Goal: Task Accomplishment & Management: Manage account settings

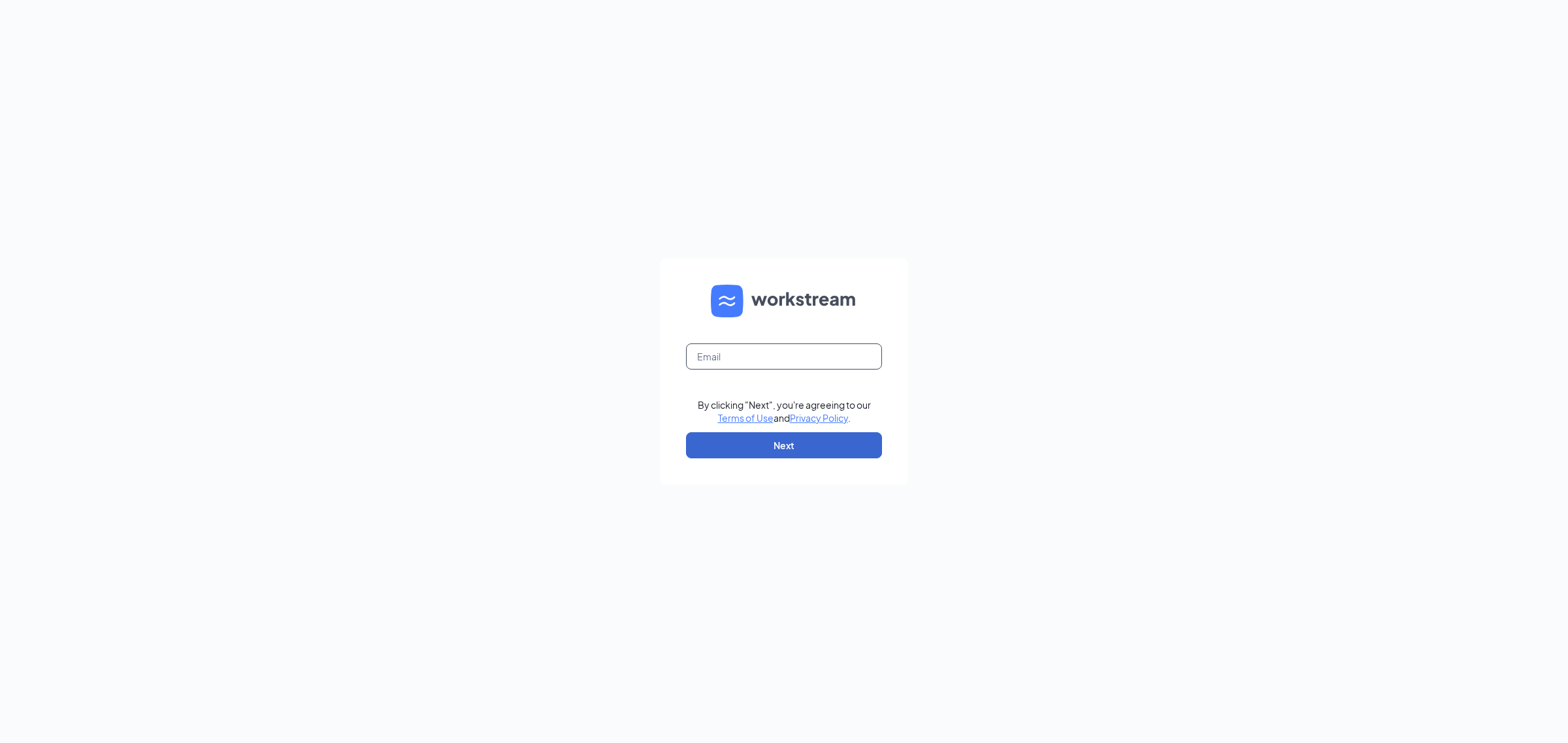
type input "dq19@refuelmarket.com"
click at [834, 444] on button "Next" at bounding box center [784, 445] width 196 height 26
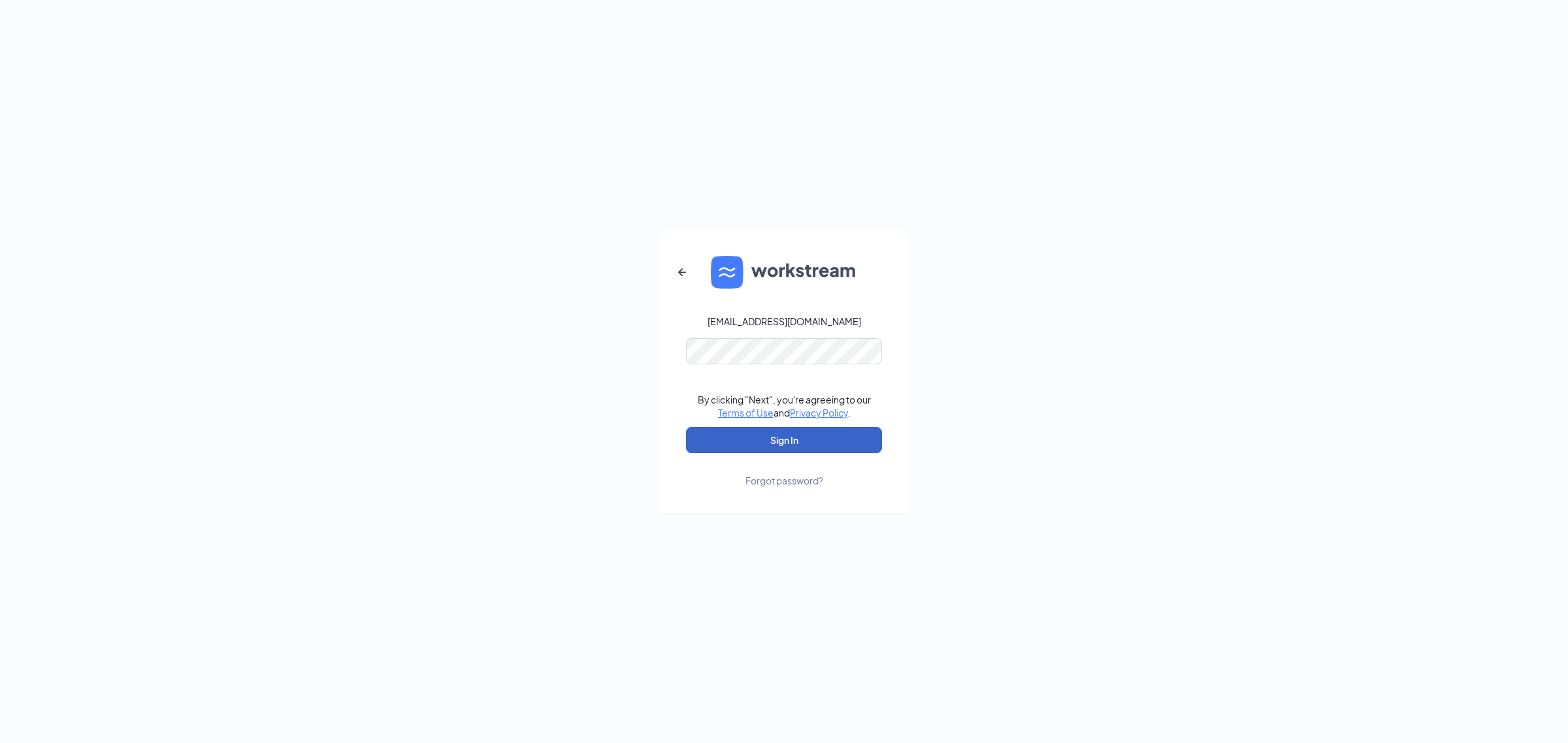
click at [815, 429] on button "Sign In" at bounding box center [784, 440] width 196 height 26
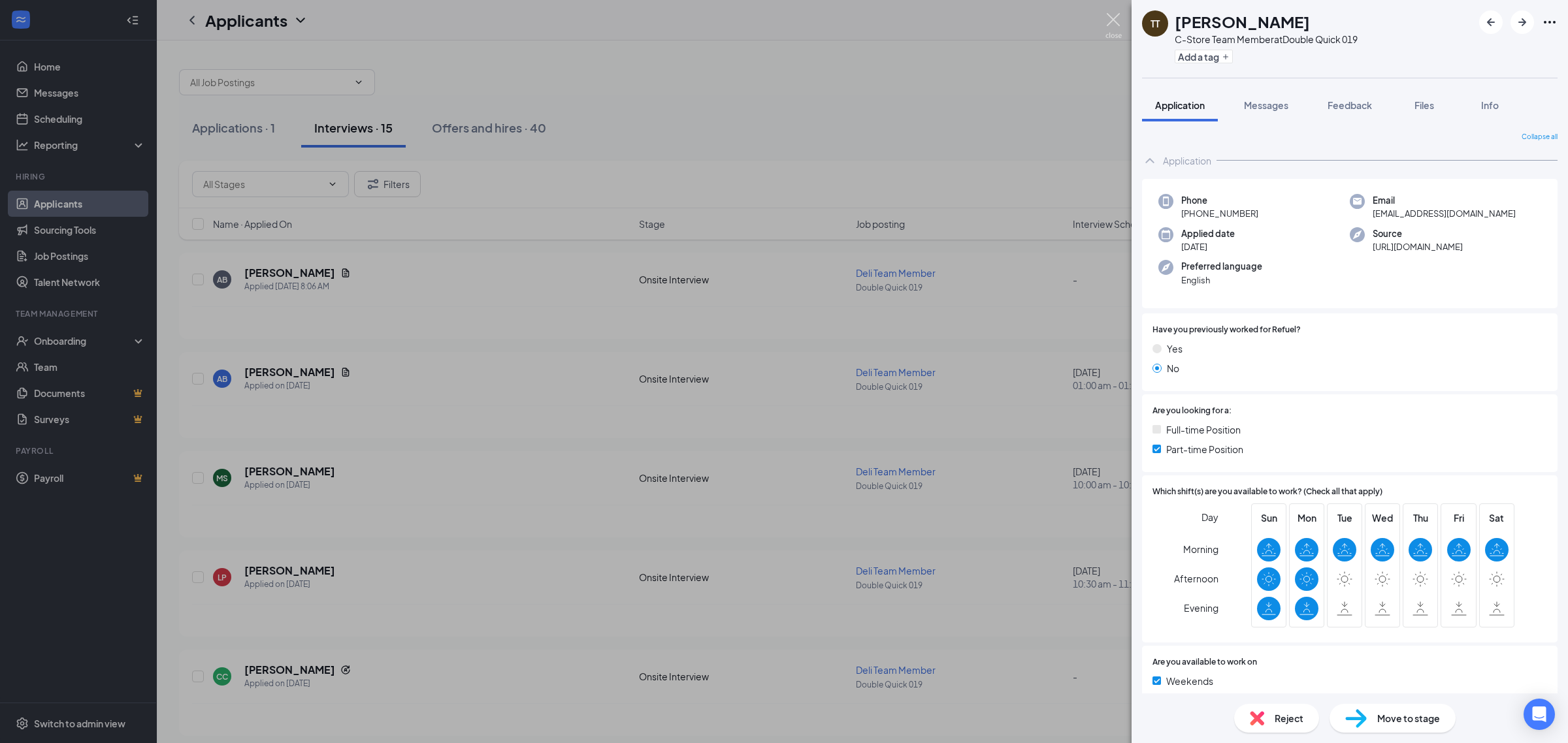
drag, startPoint x: 1111, startPoint y: 13, endPoint x: 1098, endPoint y: 36, distance: 26.4
click at [1111, 14] on img at bounding box center [1113, 26] width 16 height 26
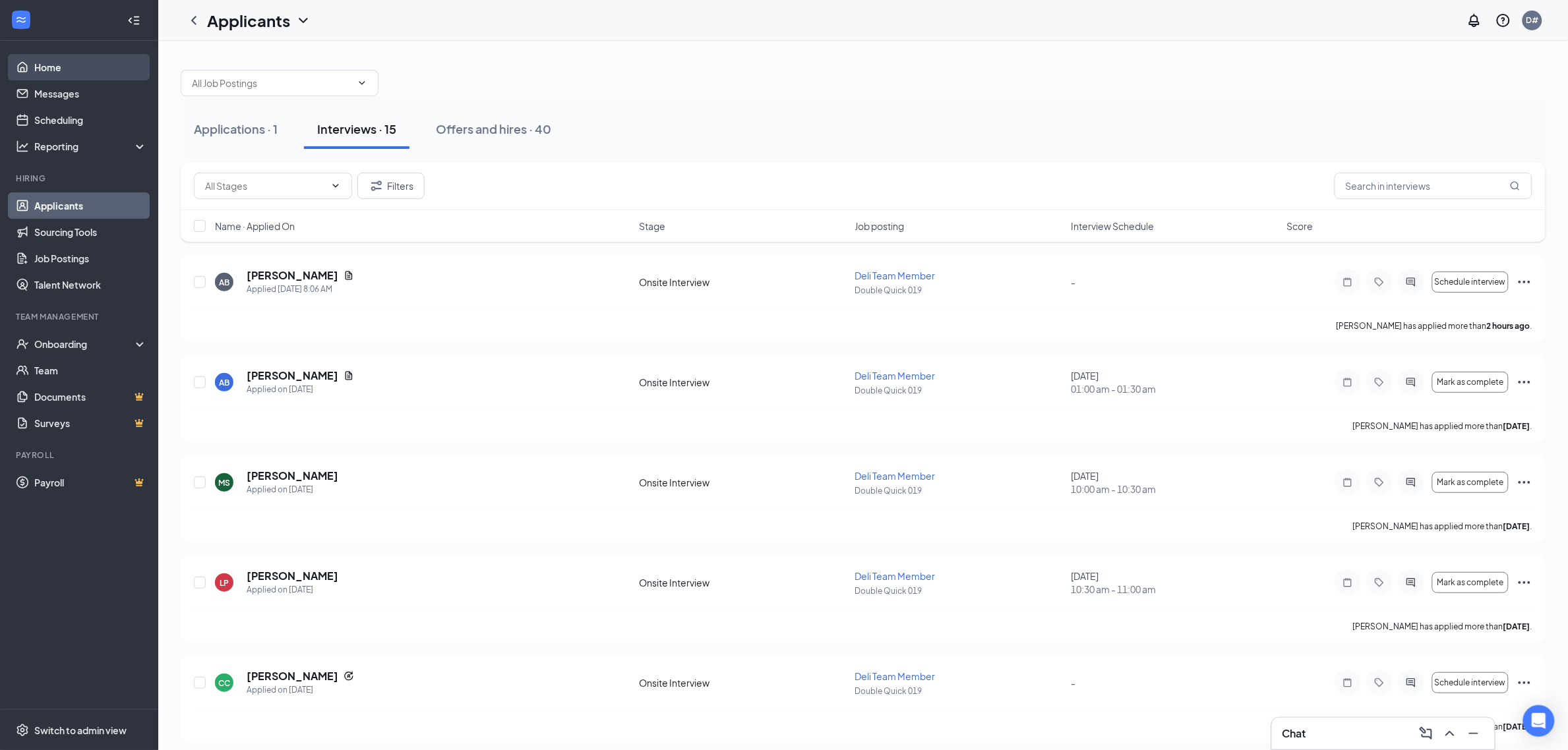
click at [102, 68] on link "Home" at bounding box center [91, 67] width 113 height 27
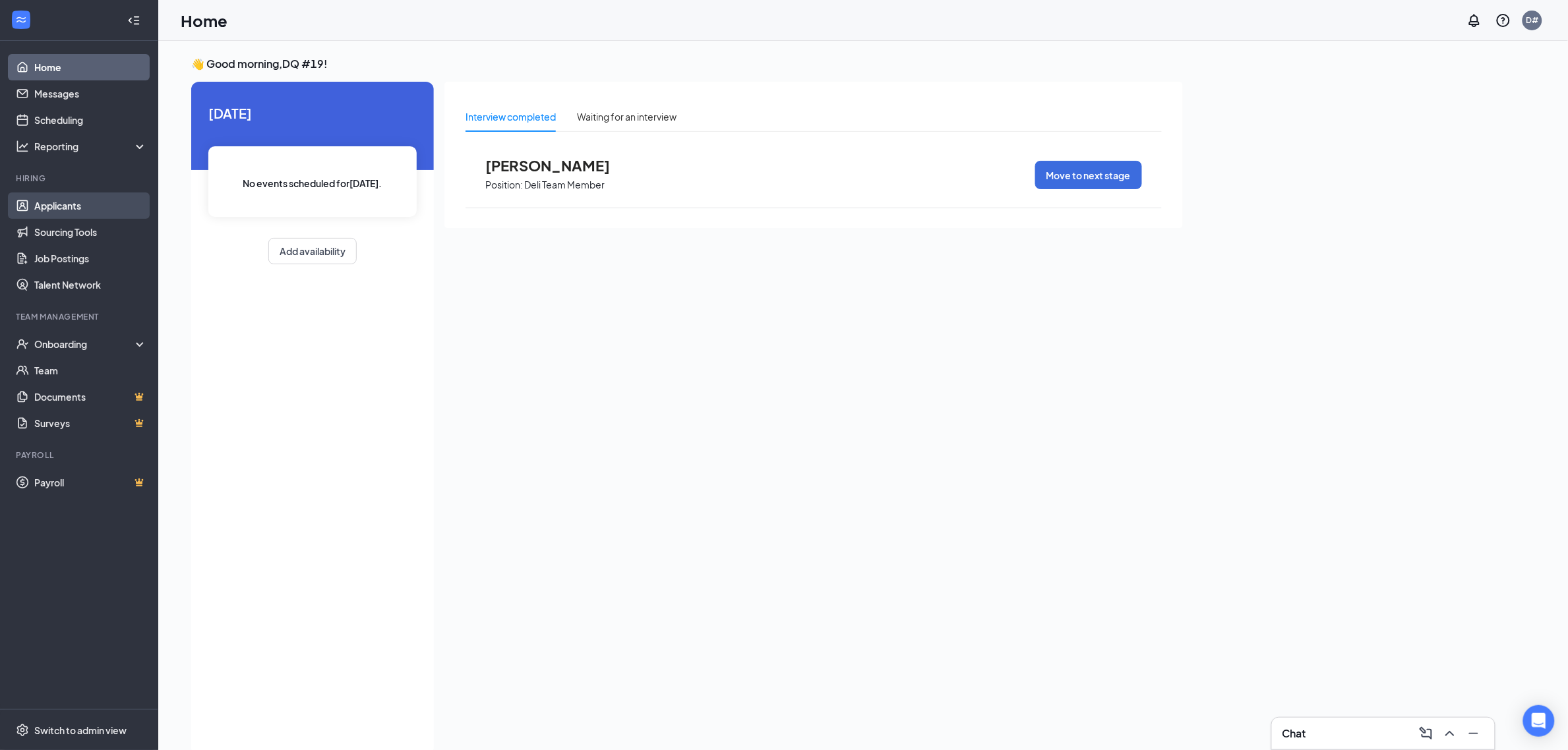
click at [65, 209] on link "Applicants" at bounding box center [91, 206] width 113 height 27
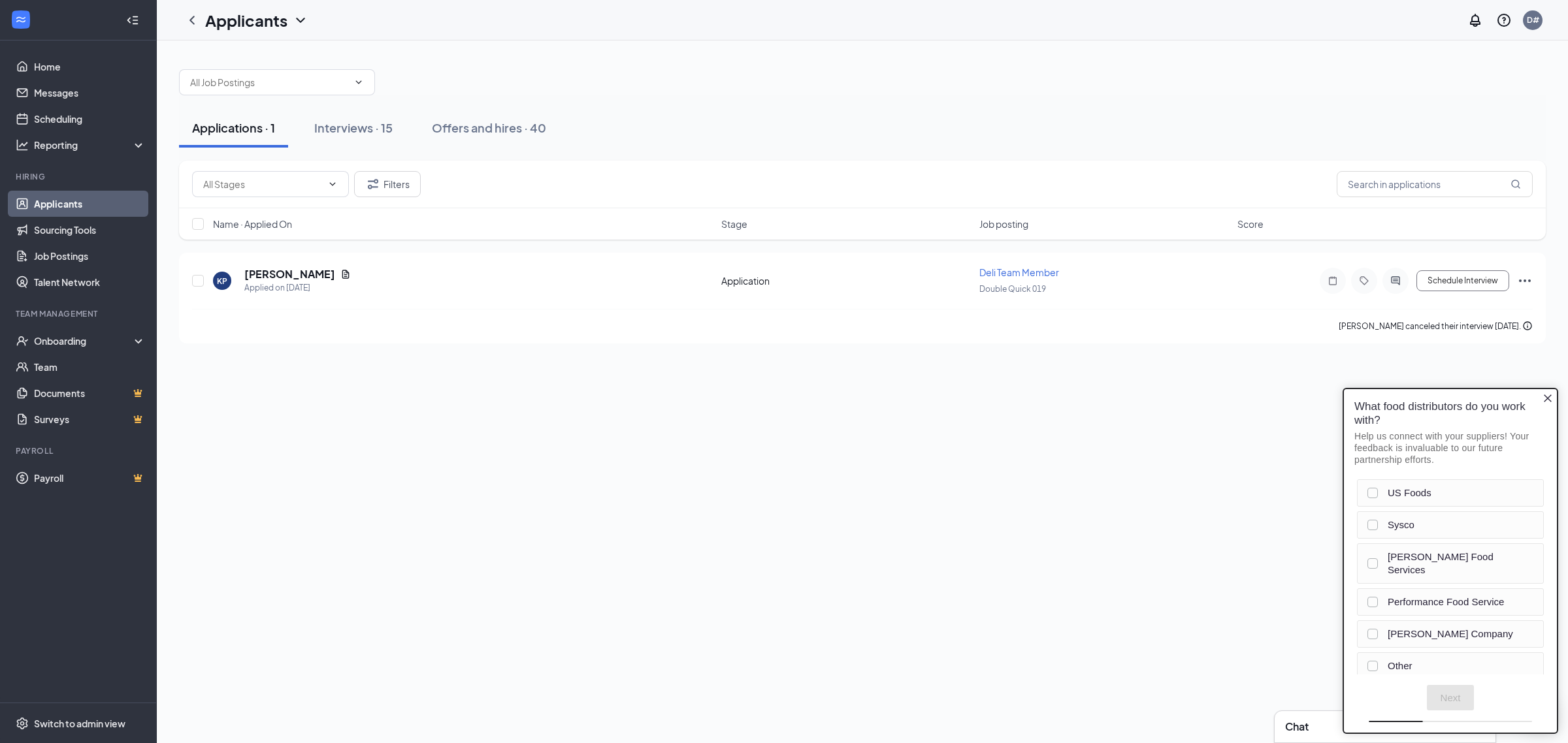
click at [1550, 400] on icon "Close button" at bounding box center [1548, 398] width 11 height 11
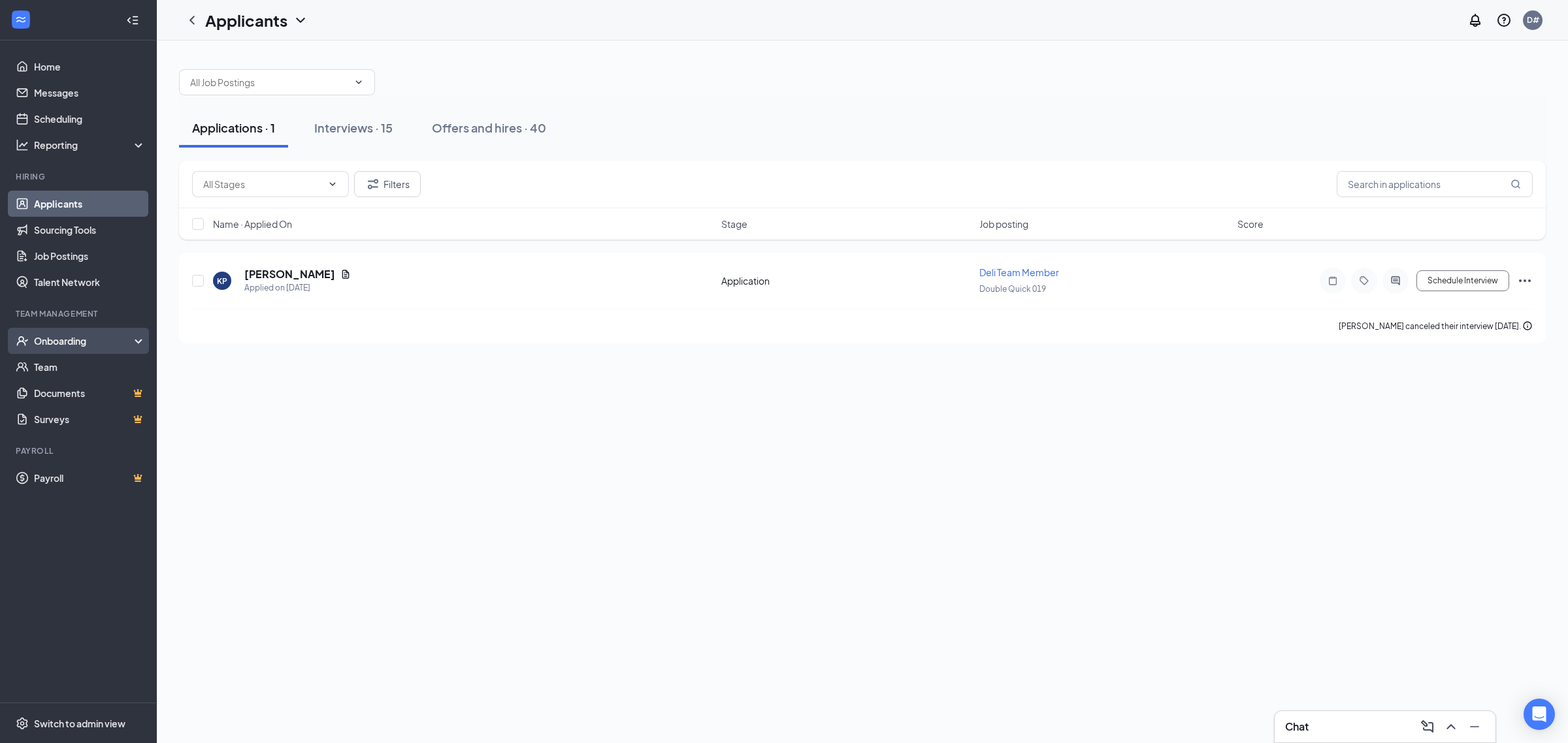
click at [103, 349] on div "Onboarding" at bounding box center [78, 340] width 157 height 26
click at [94, 366] on link "Overview" at bounding box center [90, 367] width 112 height 26
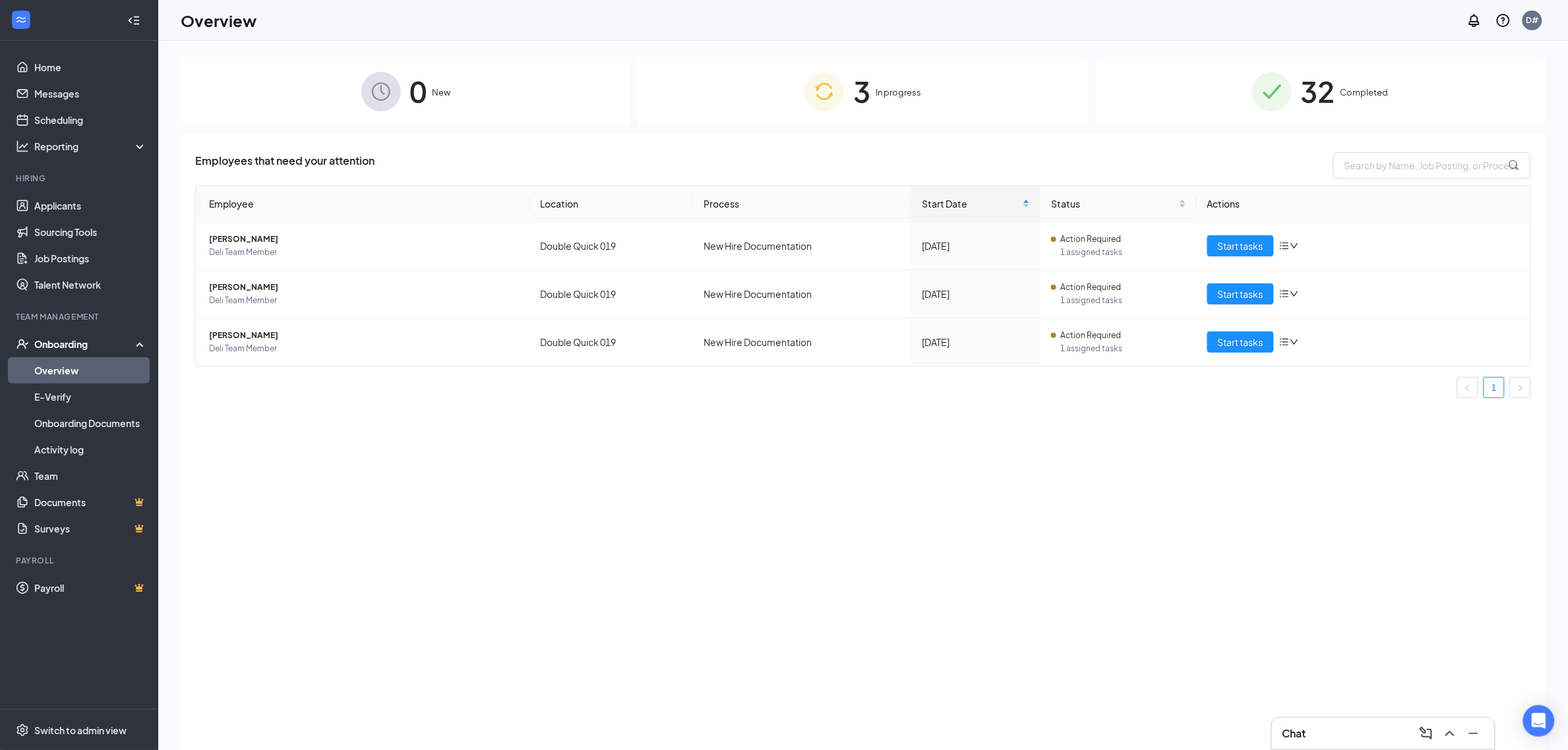
click at [923, 96] on div "3 In progress" at bounding box center [863, 91] width 451 height 69
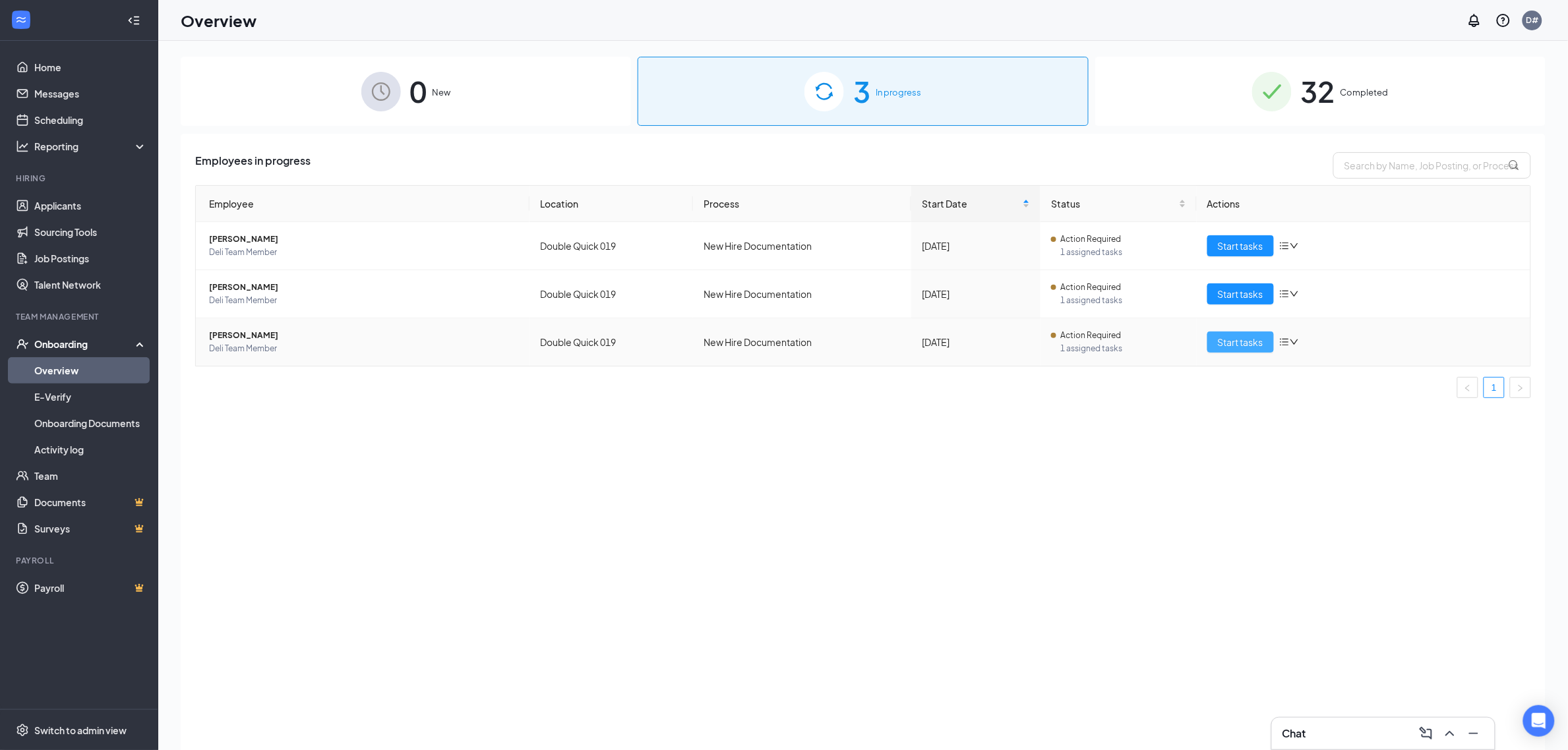
click at [1253, 345] on span "Start tasks" at bounding box center [1240, 342] width 46 height 14
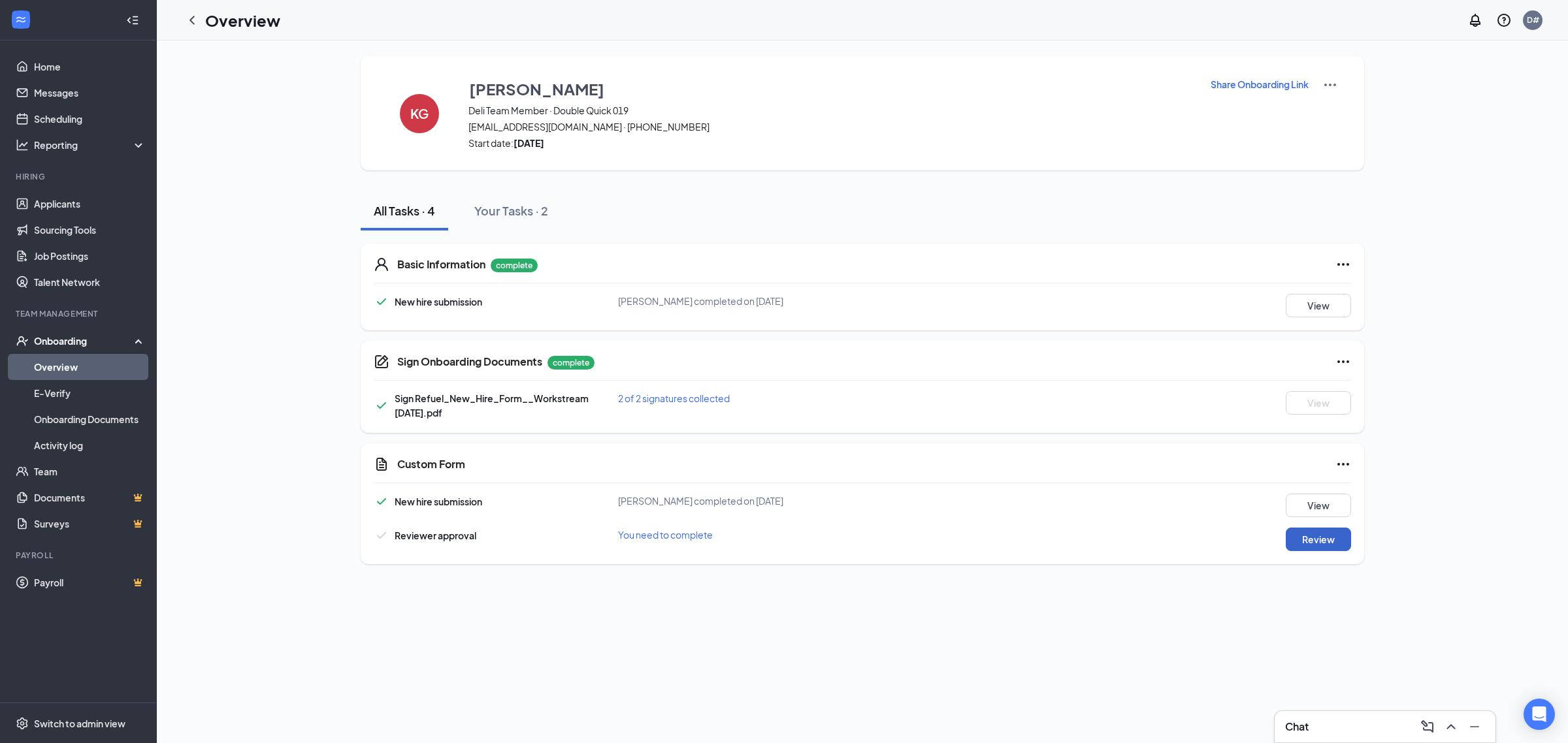
click at [1302, 535] on button "Review" at bounding box center [1318, 539] width 65 height 24
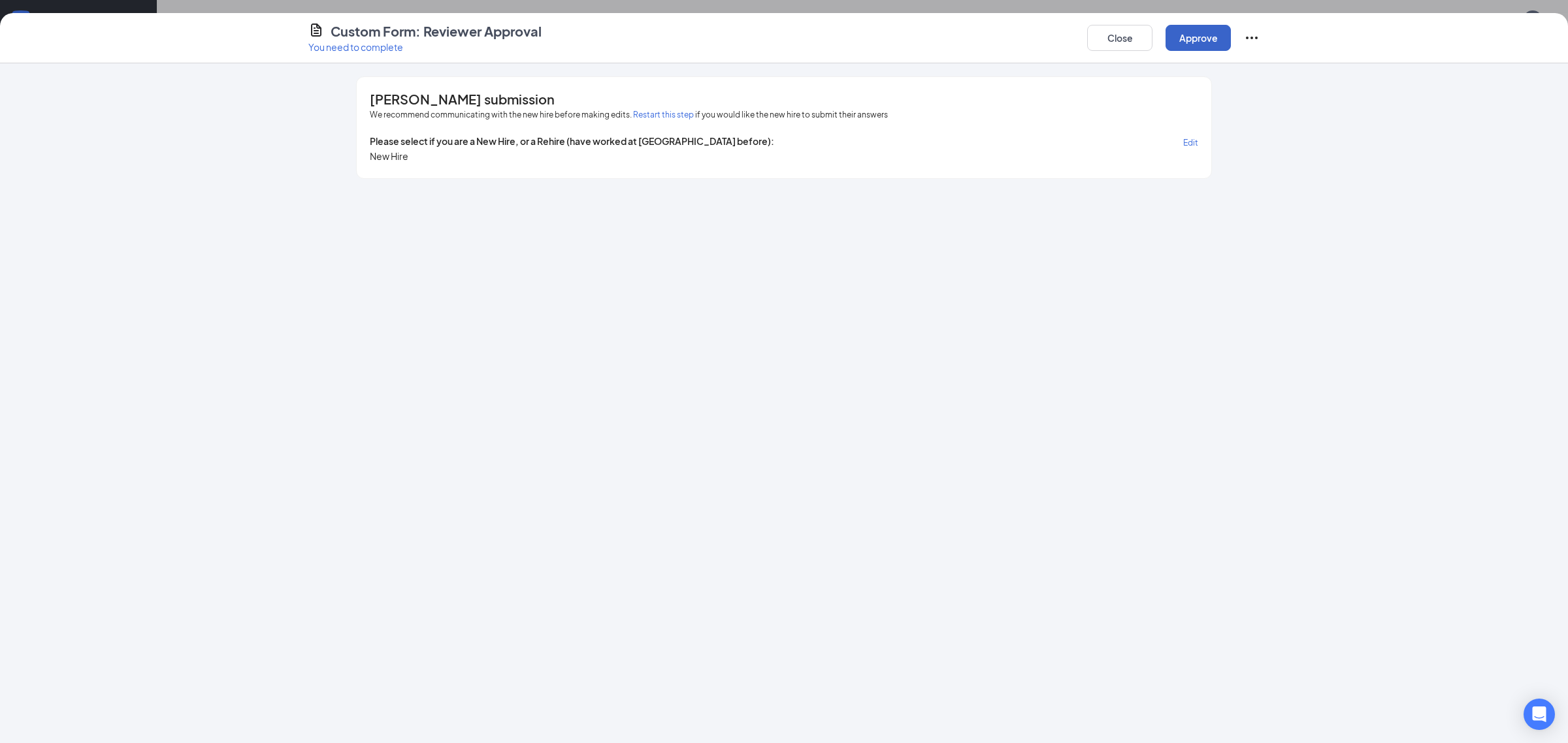
click at [1197, 30] on button "Approve" at bounding box center [1198, 38] width 65 height 26
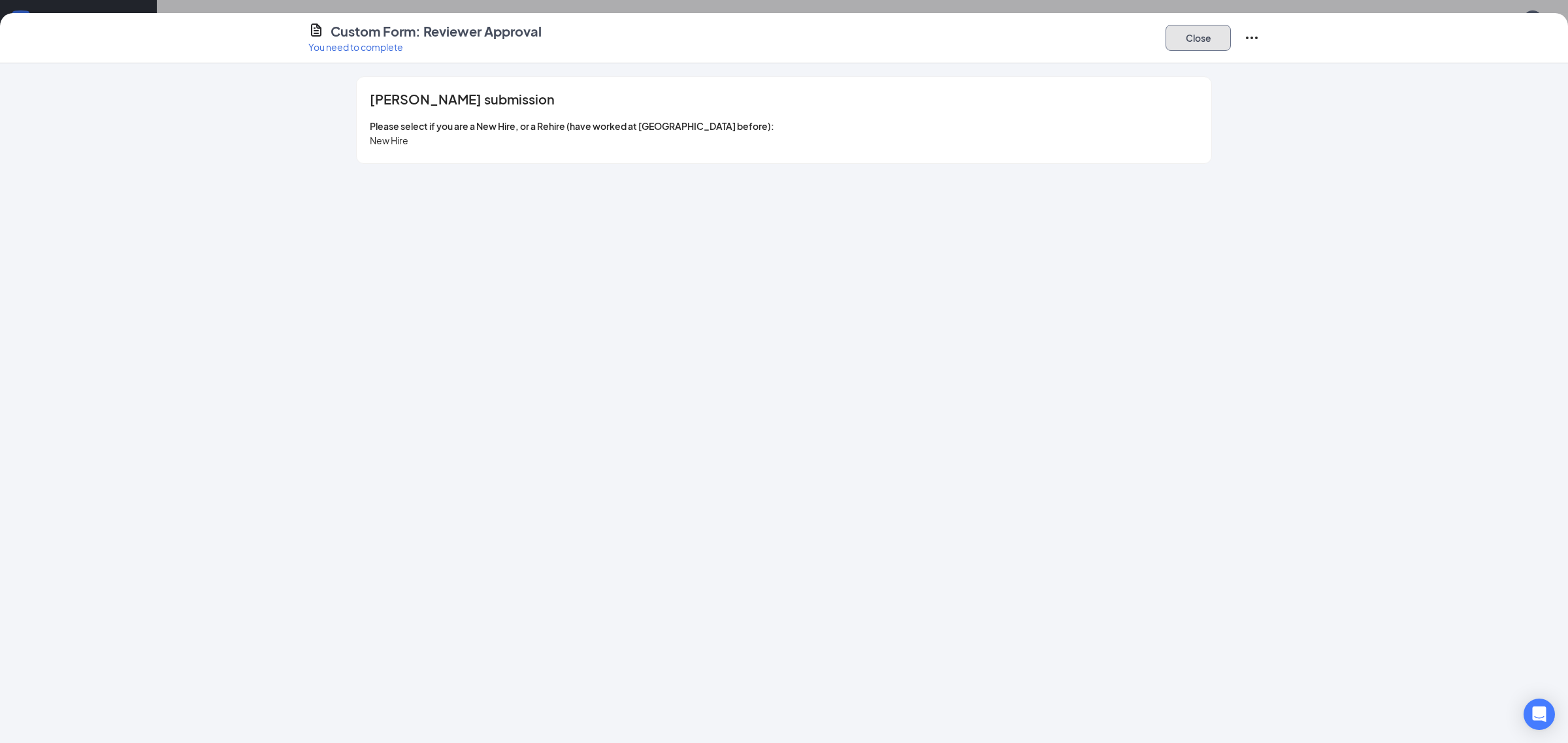
click at [1211, 43] on button "Close" at bounding box center [1198, 38] width 65 height 26
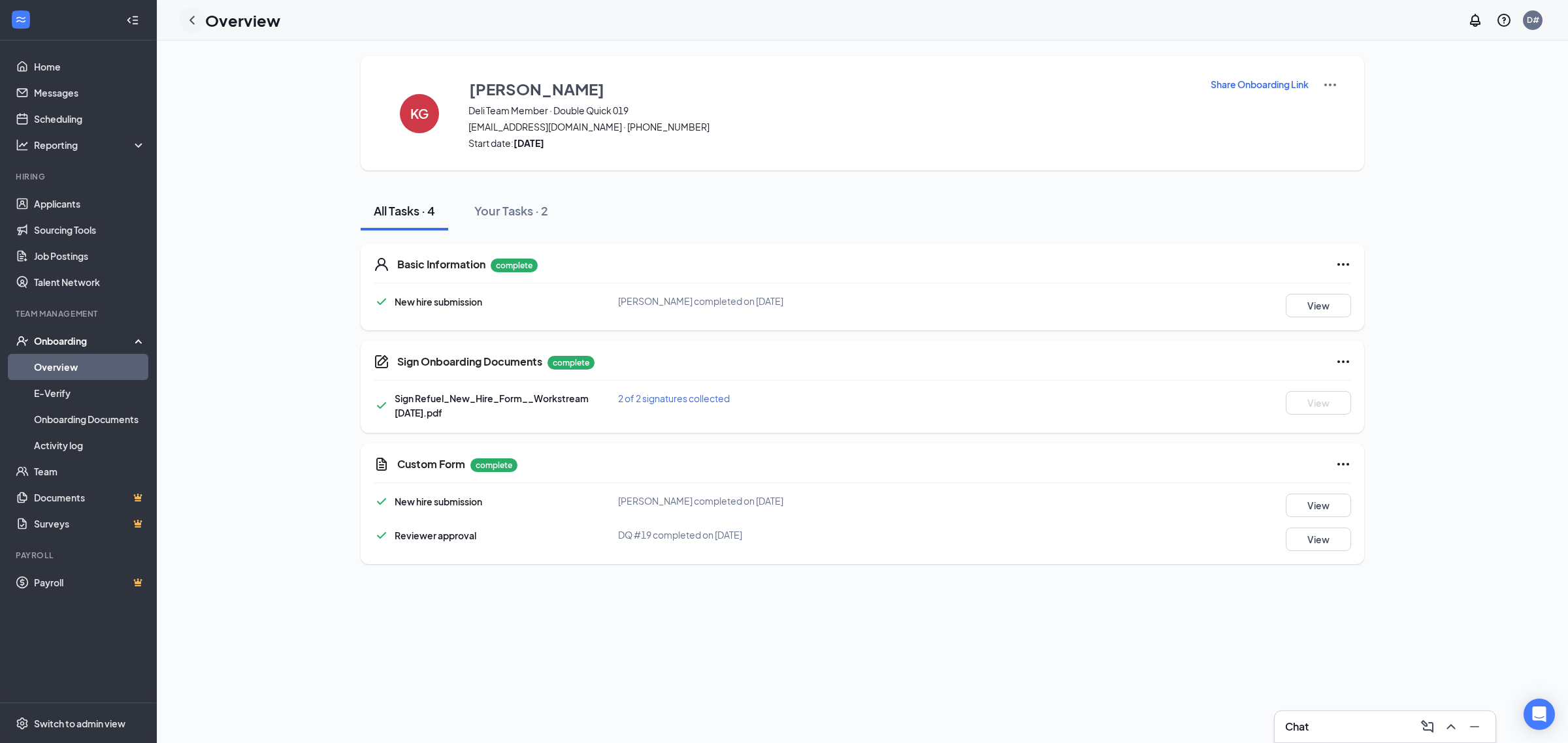
click at [186, 22] on icon "ChevronLeft" at bounding box center [192, 20] width 16 height 16
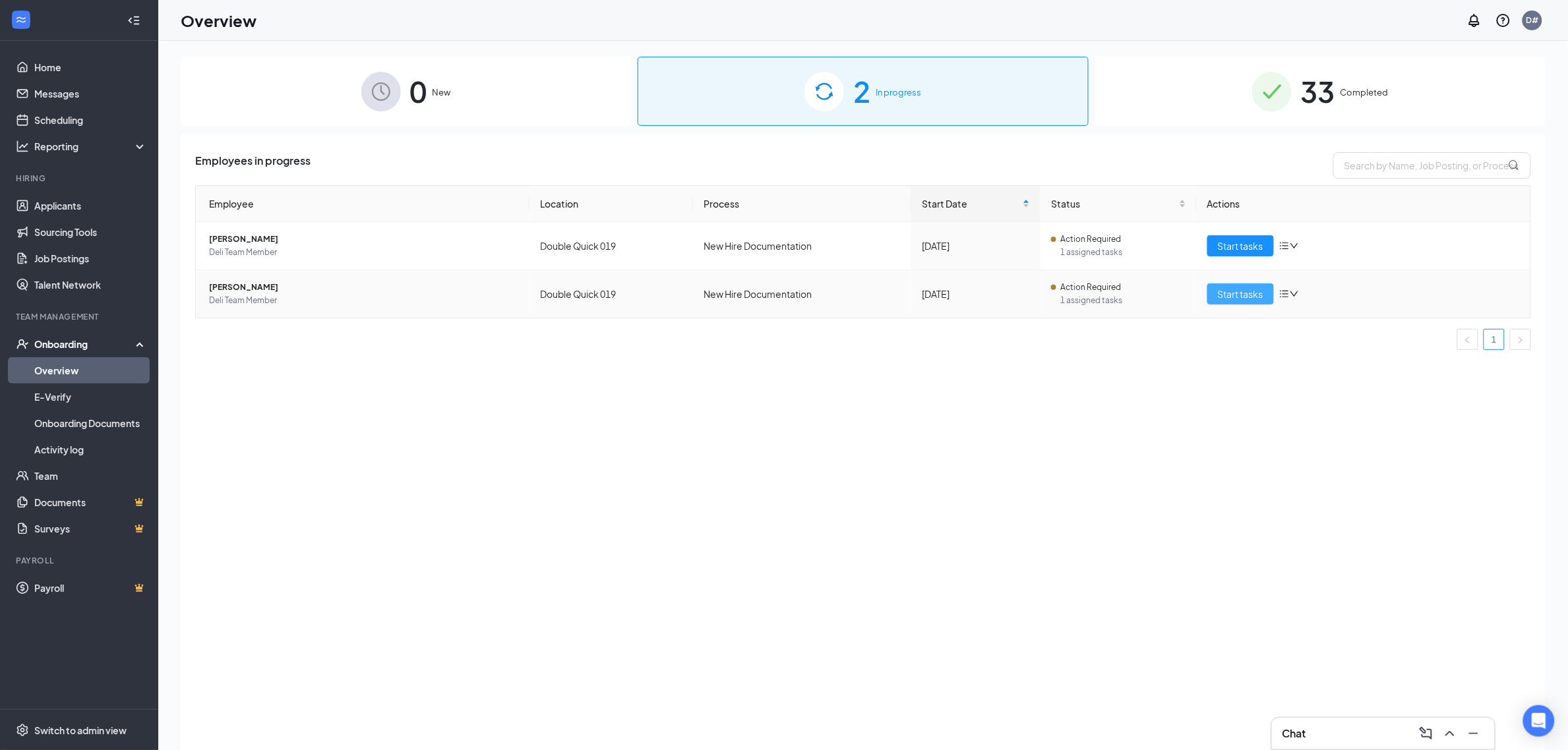
click at [1250, 295] on span "Start tasks" at bounding box center [1240, 293] width 46 height 14
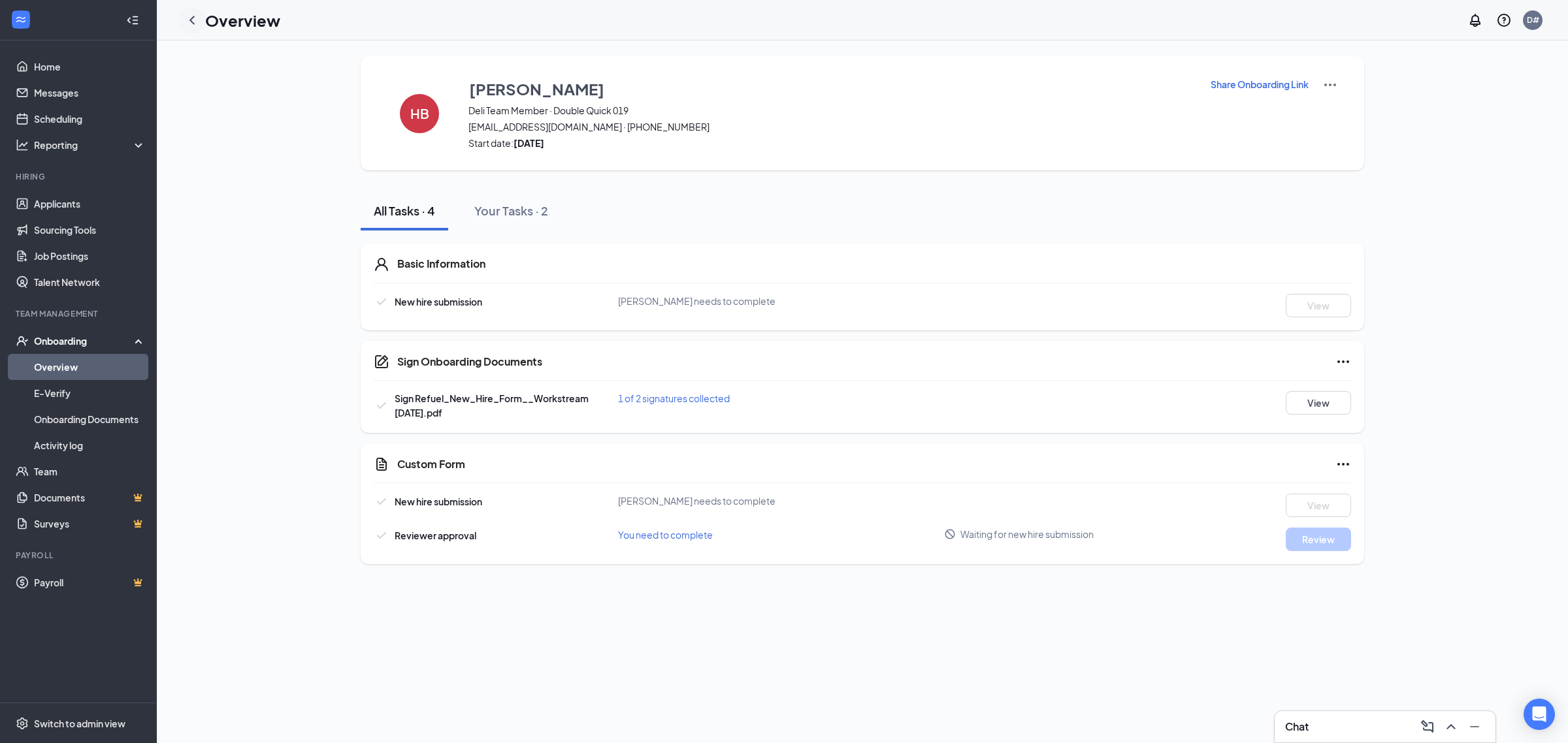
click at [192, 27] on icon "ChevronLeft" at bounding box center [192, 20] width 16 height 16
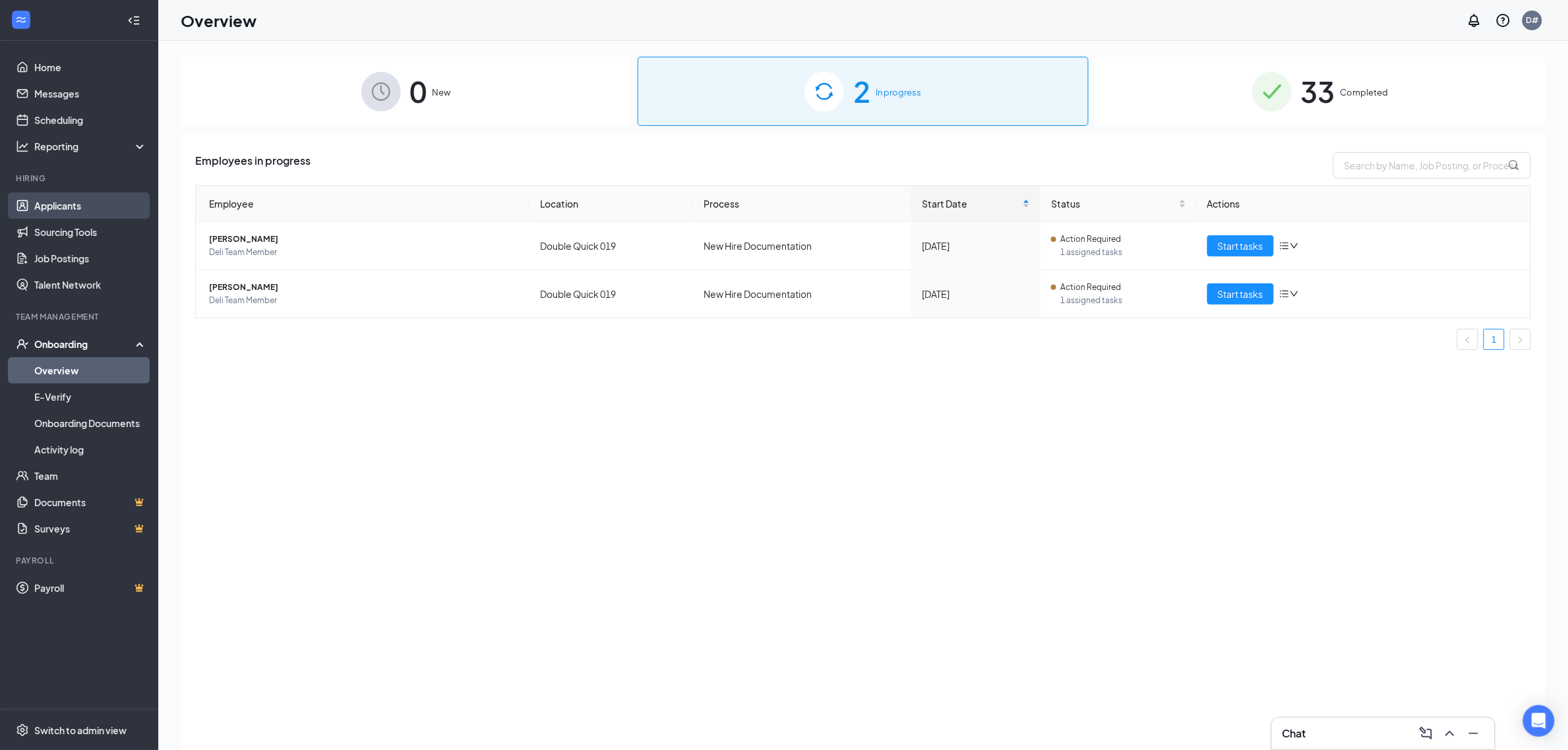
click at [65, 212] on link "Applicants" at bounding box center [91, 206] width 113 height 27
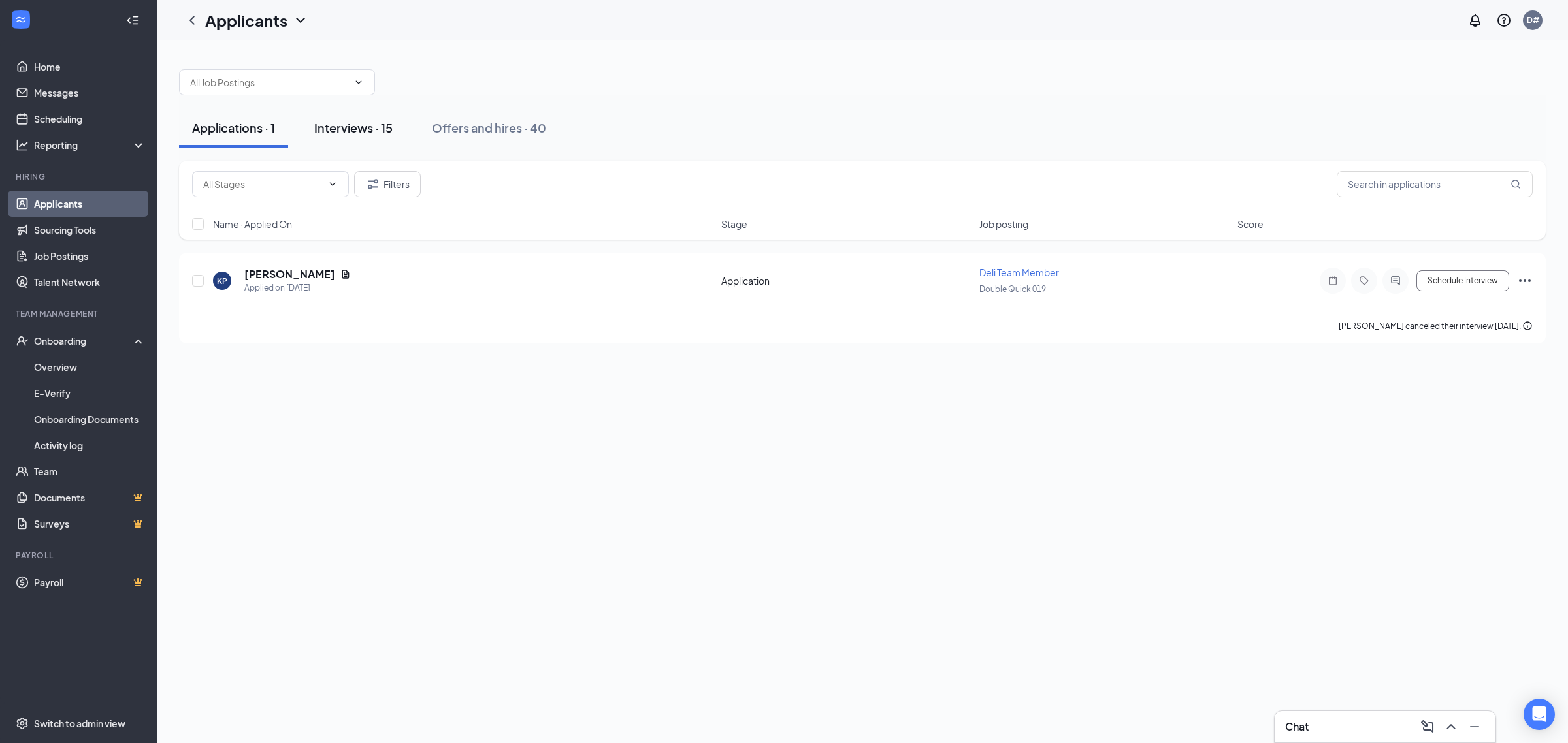
click at [369, 128] on div "Interviews · 15" at bounding box center [353, 127] width 78 height 16
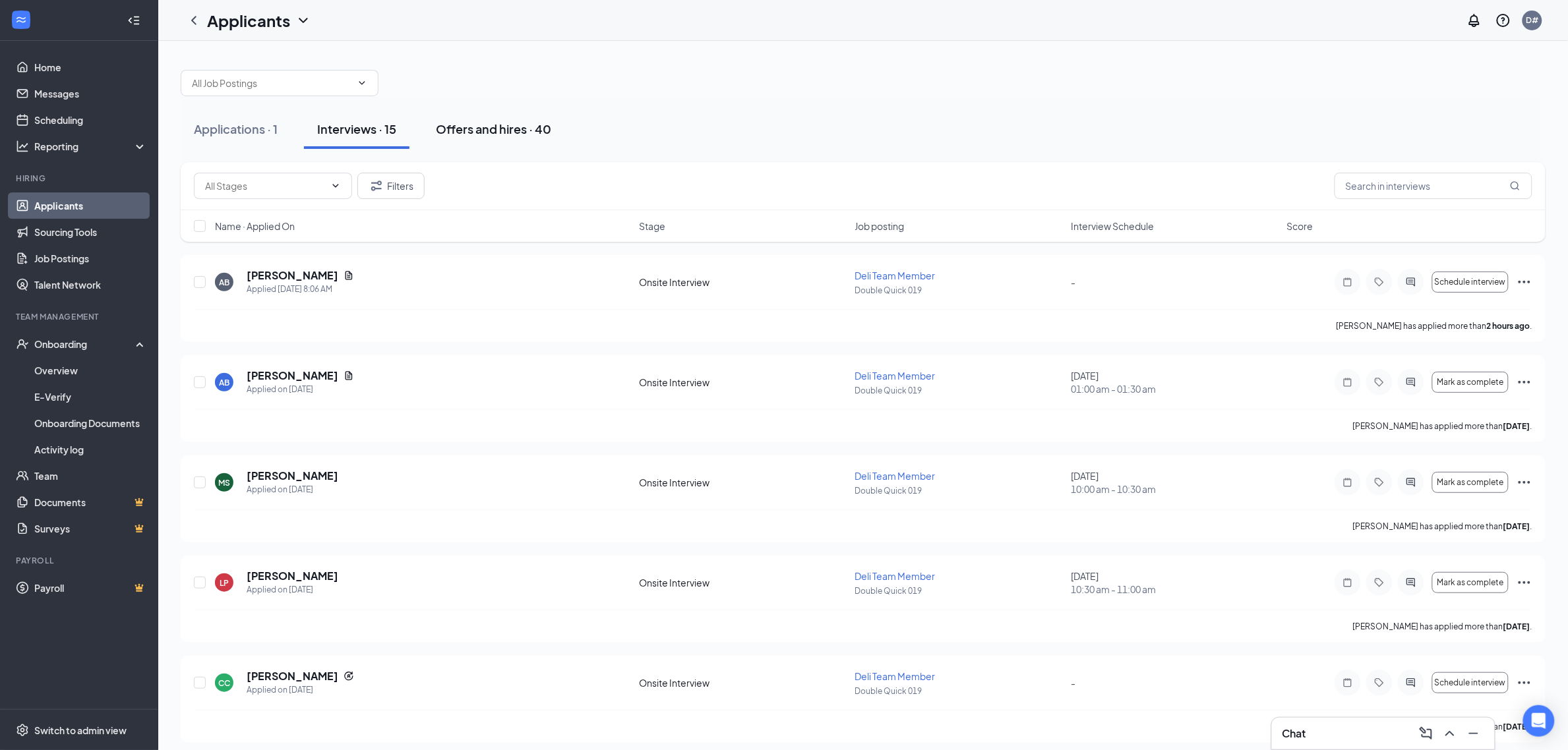
click at [478, 134] on div "Offers and hires · 40" at bounding box center [493, 129] width 116 height 16
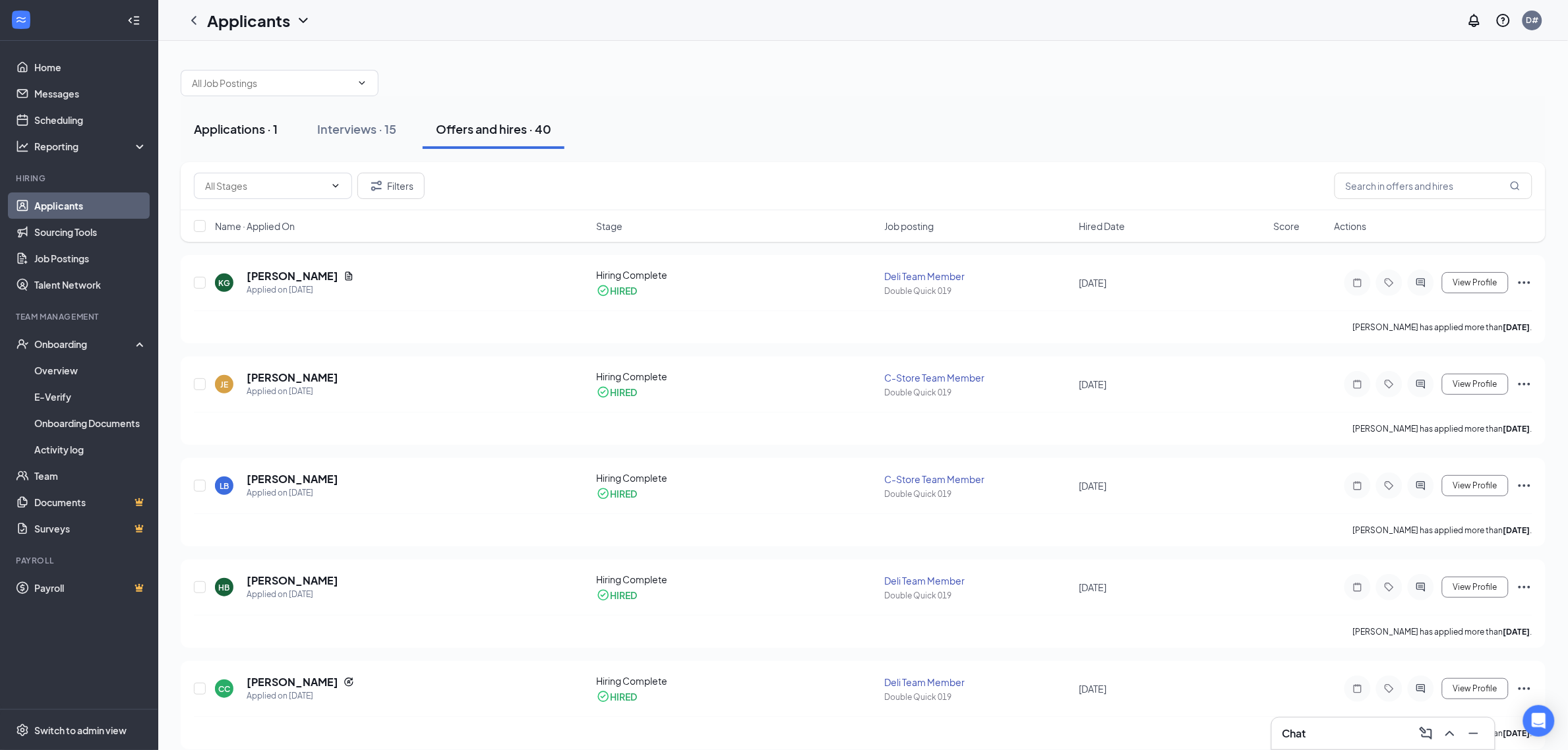
click at [241, 126] on div "Applications · 1" at bounding box center [235, 129] width 84 height 16
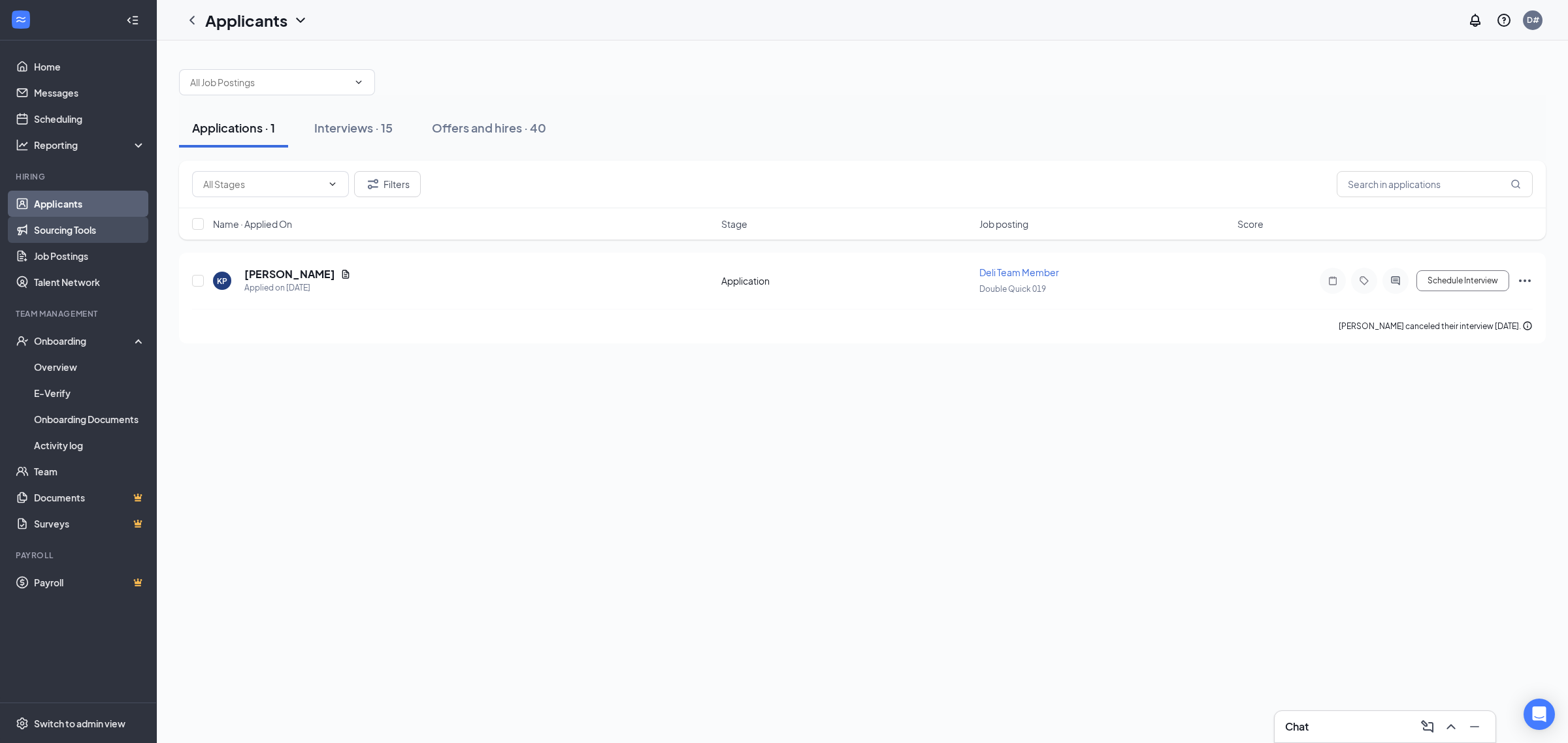
click at [98, 225] on link "Sourcing Tools" at bounding box center [90, 230] width 112 height 26
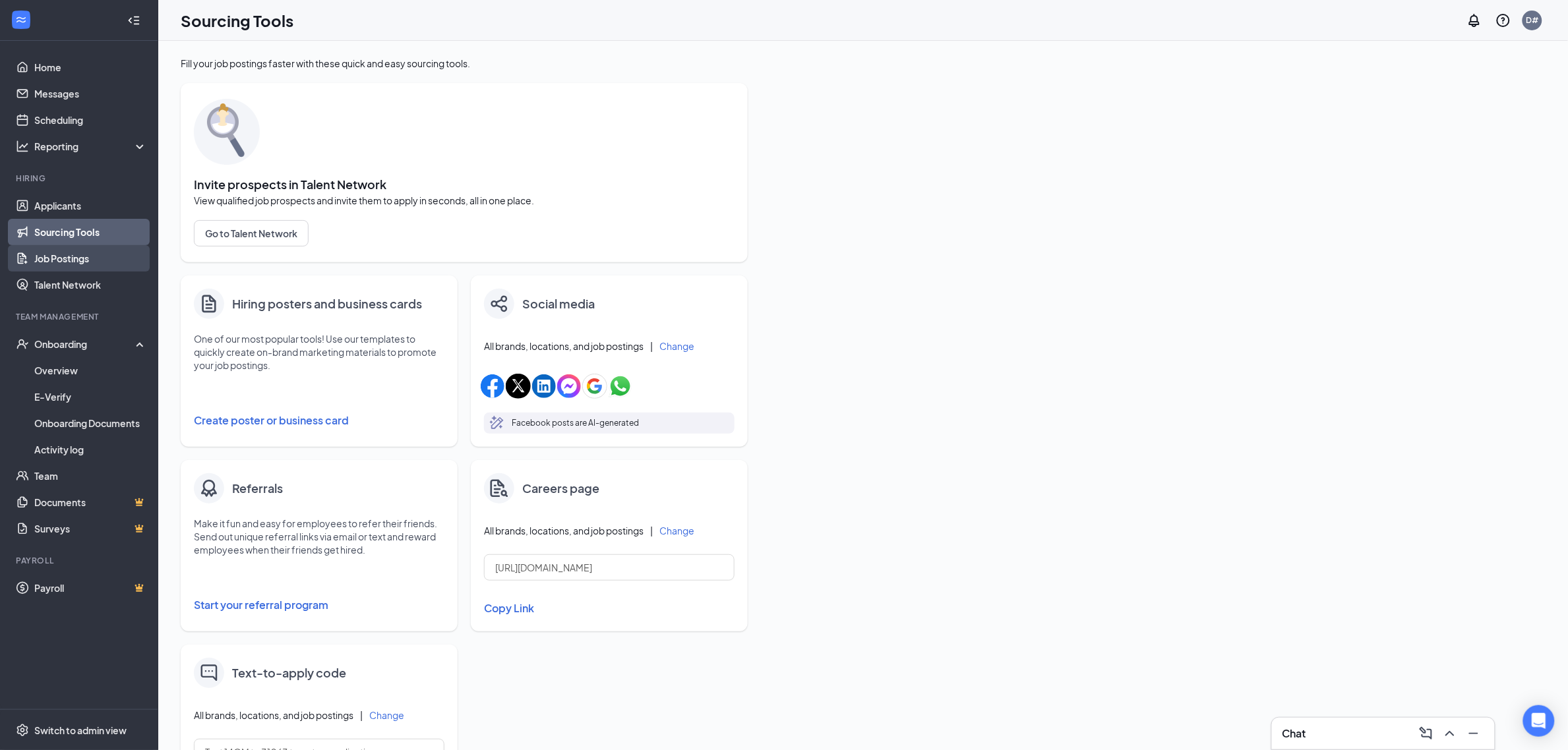
click at [82, 259] on link "Job Postings" at bounding box center [91, 258] width 113 height 27
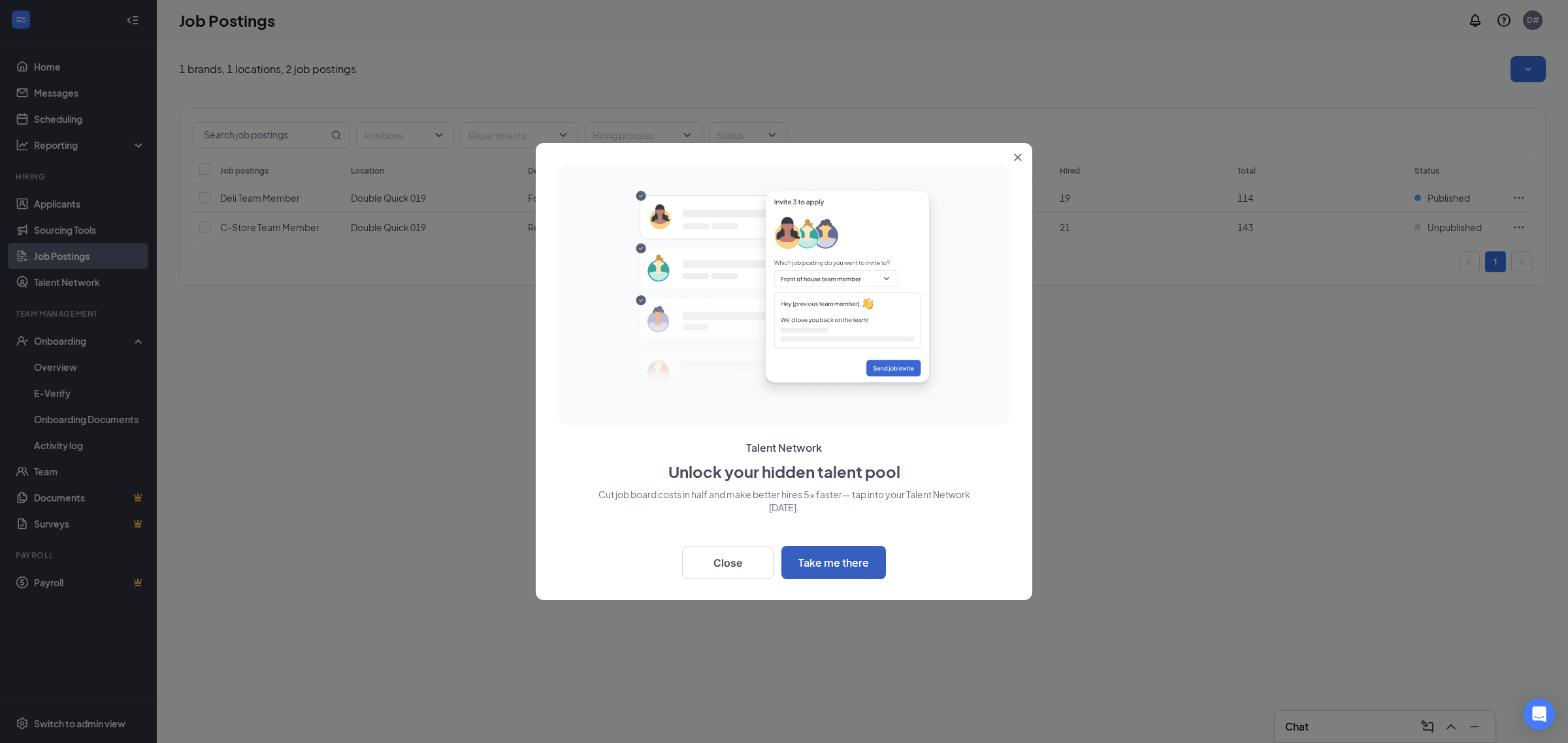
click at [808, 562] on button "Take me there" at bounding box center [834, 562] width 105 height 33
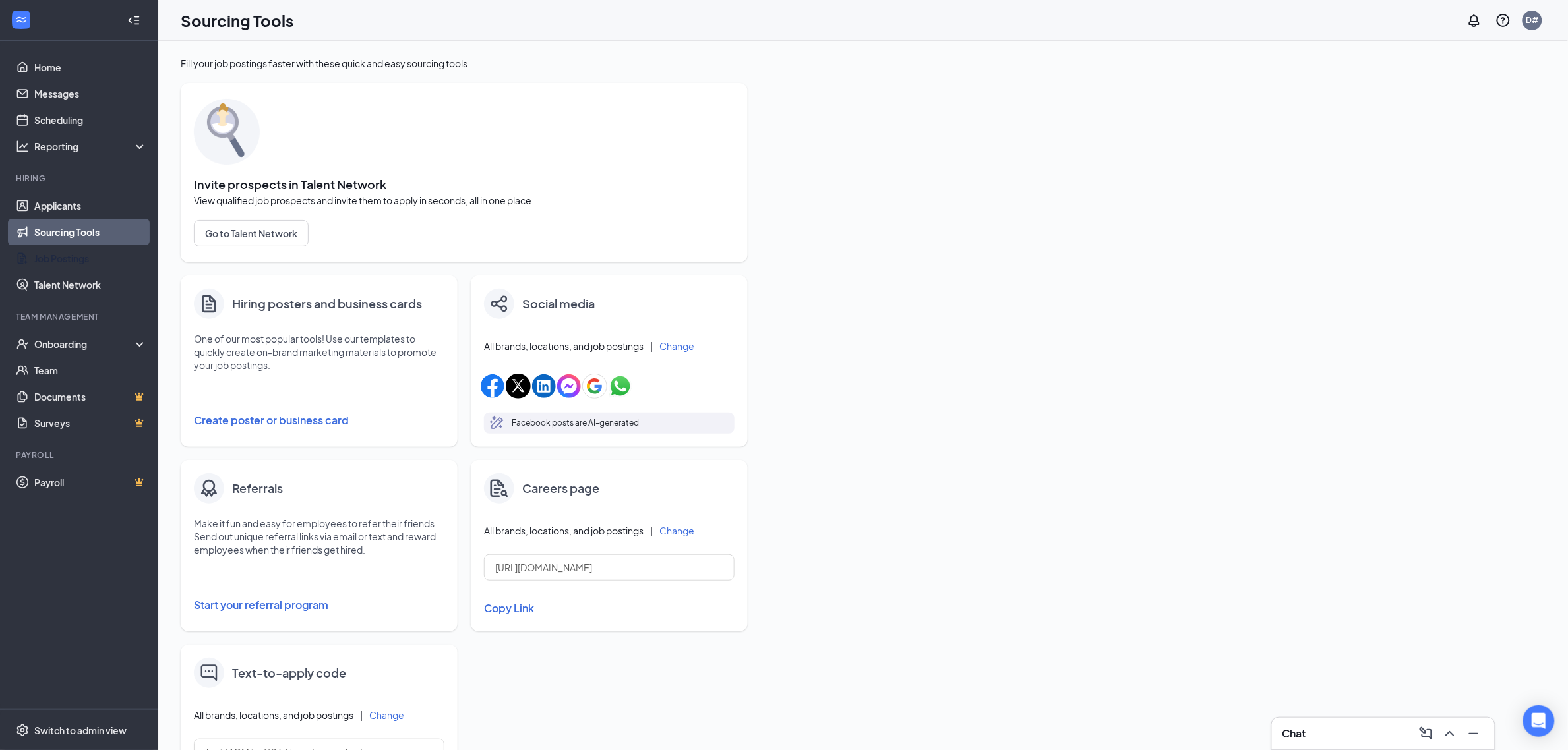
click at [100, 261] on link "Job Postings" at bounding box center [91, 258] width 113 height 27
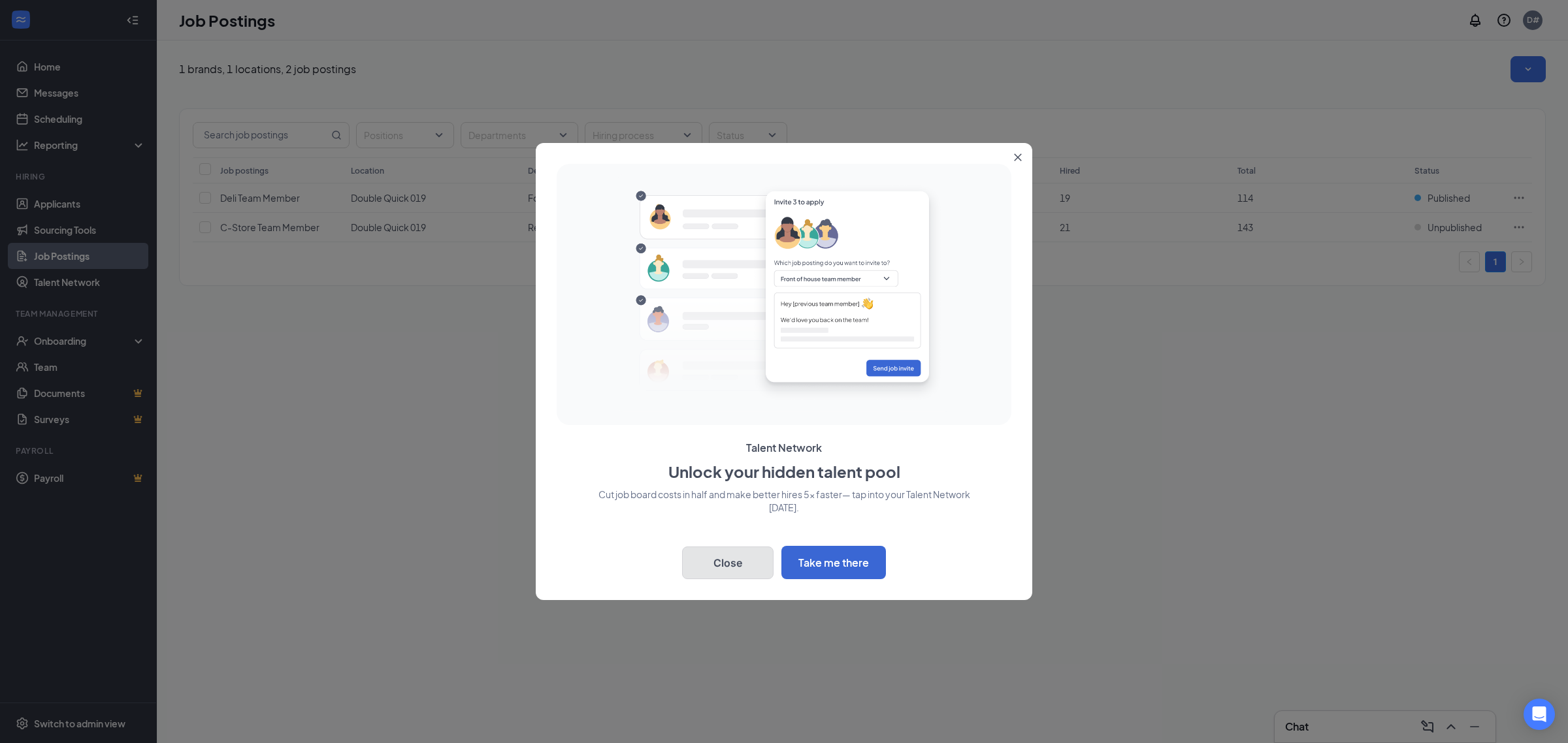
click at [714, 570] on button "Close" at bounding box center [728, 563] width 92 height 32
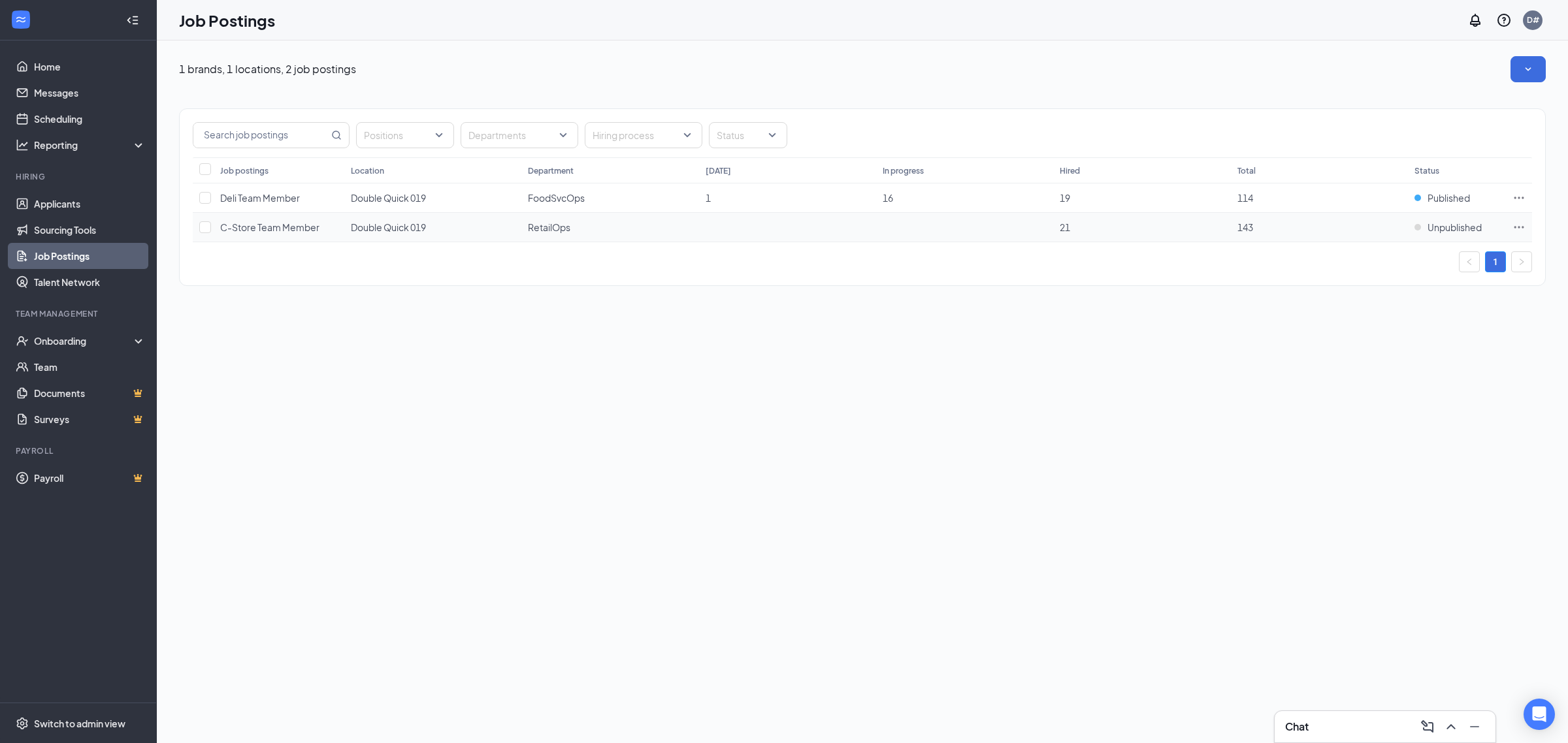
click at [308, 227] on span "C-Store Team Member" at bounding box center [269, 227] width 99 height 11
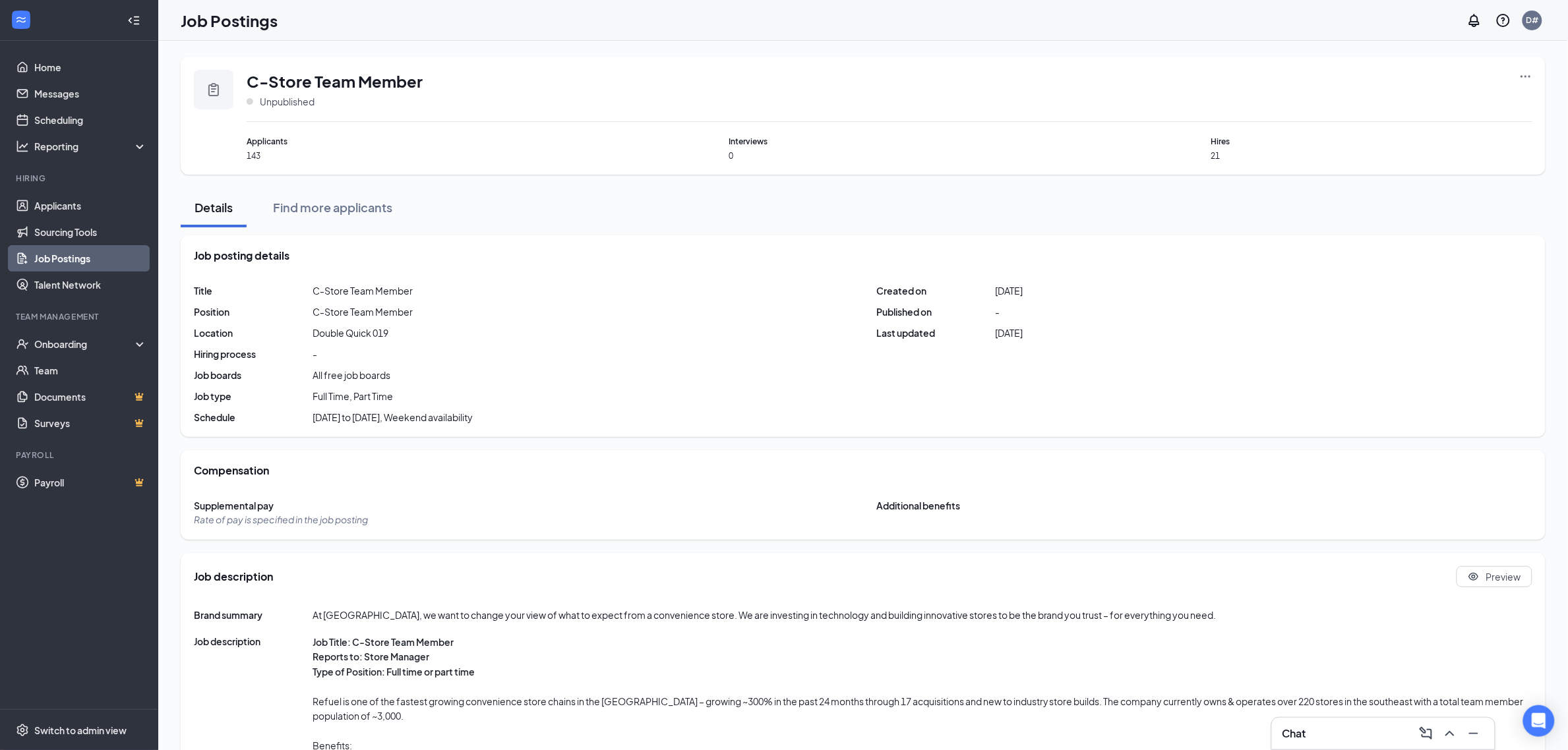
click at [1521, 74] on icon "Ellipses" at bounding box center [1525, 76] width 13 height 13
click at [129, 24] on icon "Collapse" at bounding box center [133, 20] width 13 height 13
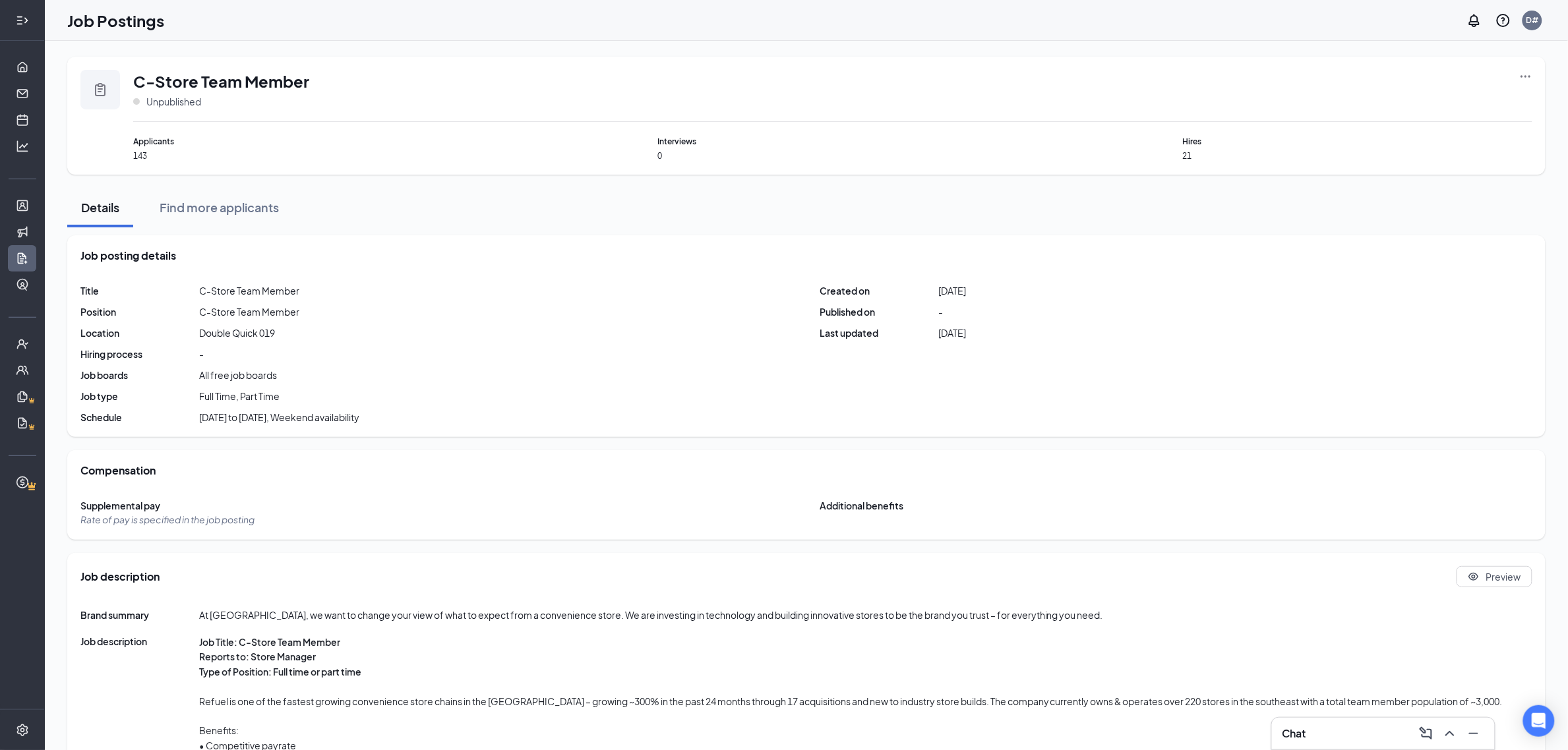
click at [31, 25] on div at bounding box center [22, 20] width 27 height 27
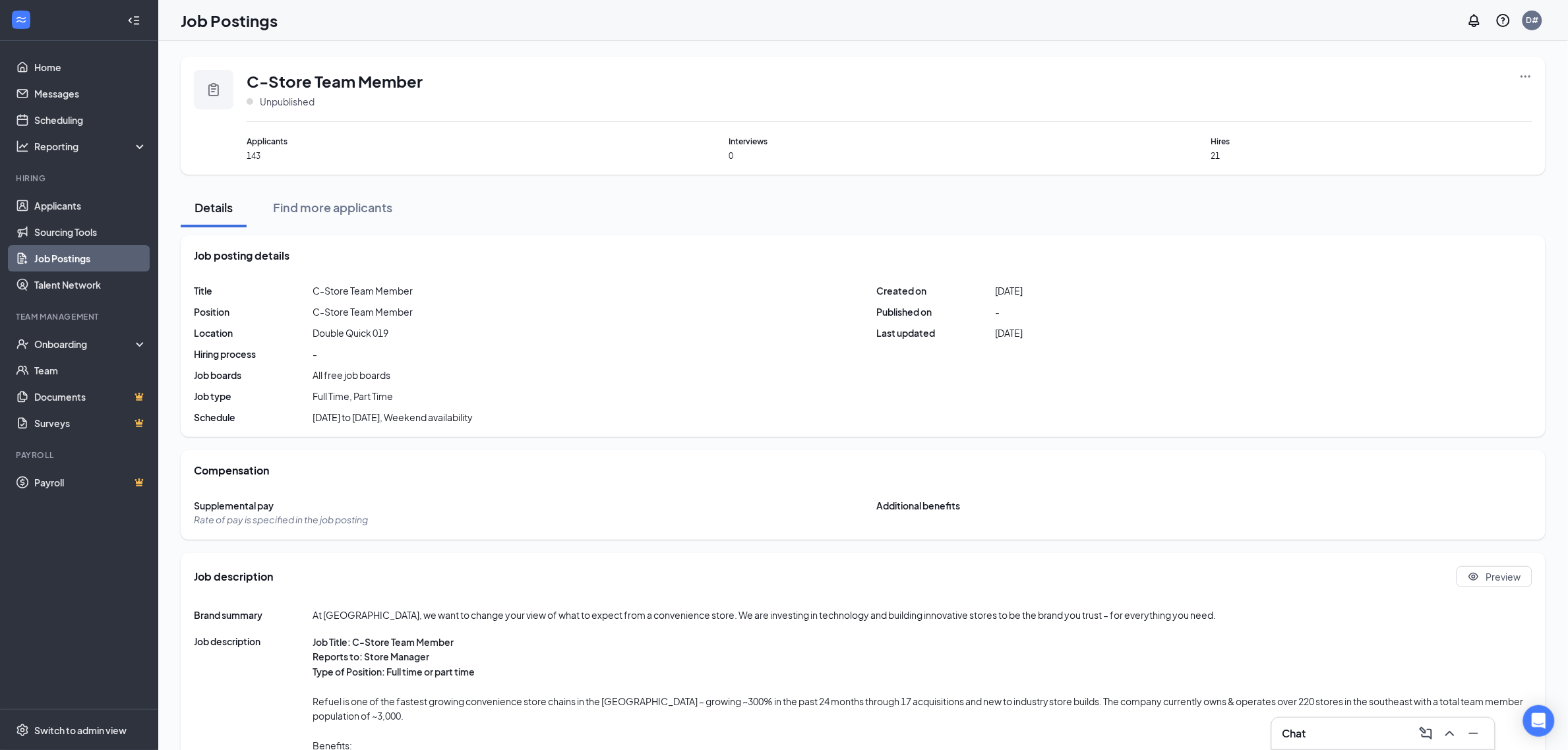
click at [100, 256] on link "Job Postings" at bounding box center [91, 258] width 113 height 27
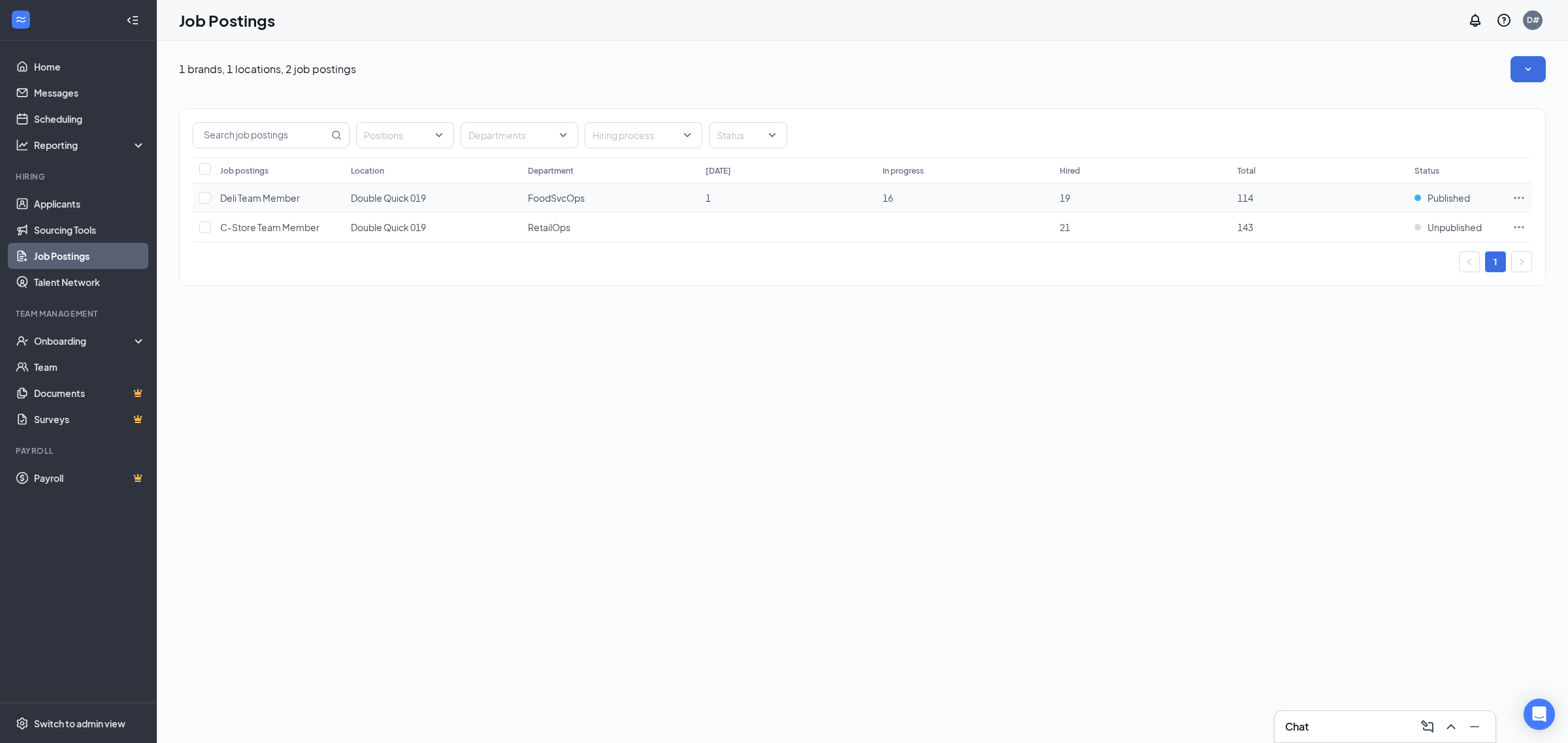
click at [288, 201] on span "Deli Team Member" at bounding box center [260, 198] width 80 height 11
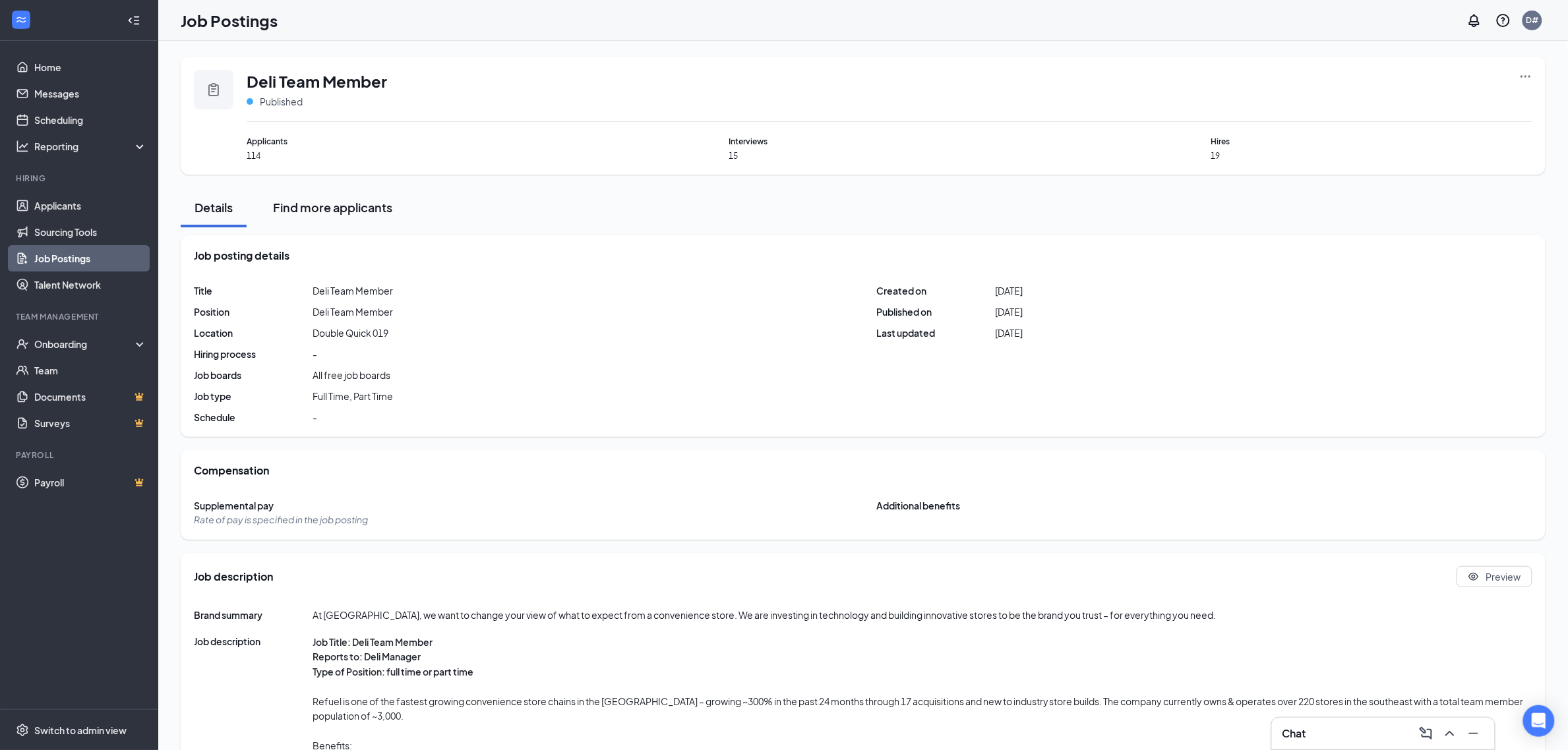
click at [324, 206] on div "Find more applicants" at bounding box center [332, 208] width 119 height 16
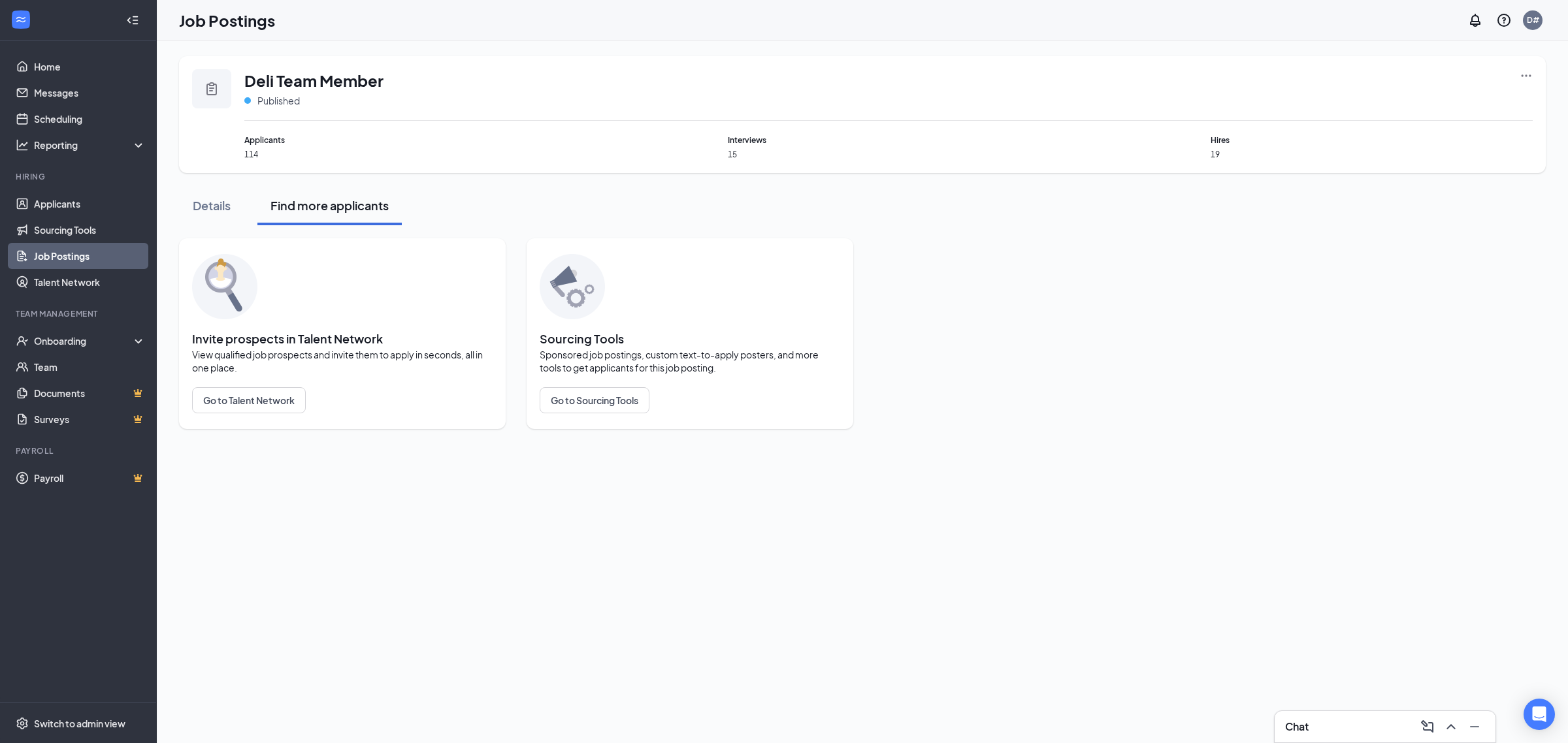
click at [262, 139] on span "Applicants" at bounding box center [405, 140] width 322 height 12
click at [245, 151] on span "114" at bounding box center [405, 154] width 322 height 11
click at [258, 115] on div "Deli Team Member Published" at bounding box center [888, 95] width 1288 height 52
click at [1517, 79] on div "Deli Team Member Published" at bounding box center [888, 95] width 1288 height 52
click at [1521, 79] on icon "Ellipses" at bounding box center [1526, 76] width 13 height 13
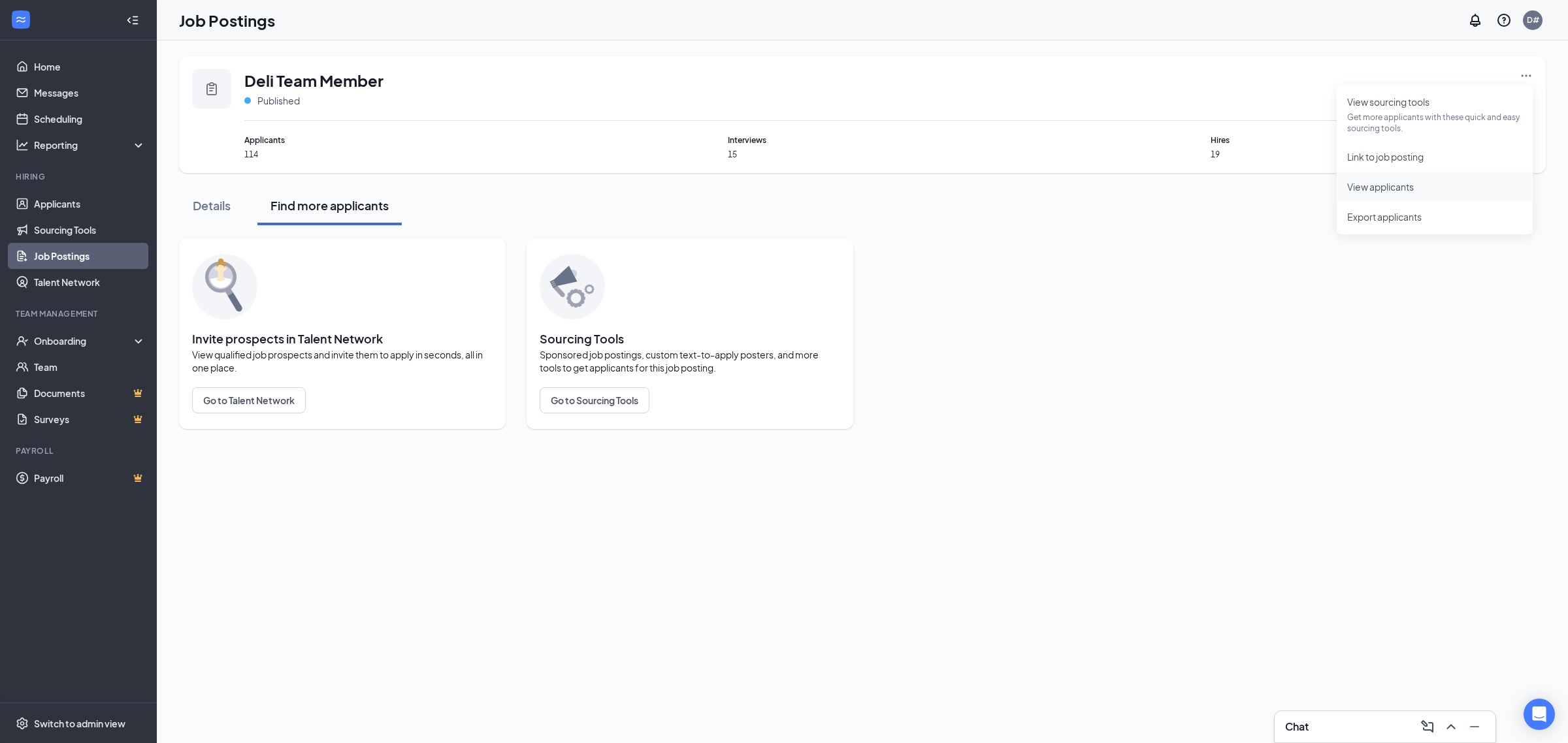
click at [1402, 183] on span "View applicants" at bounding box center [1381, 186] width 67 height 11
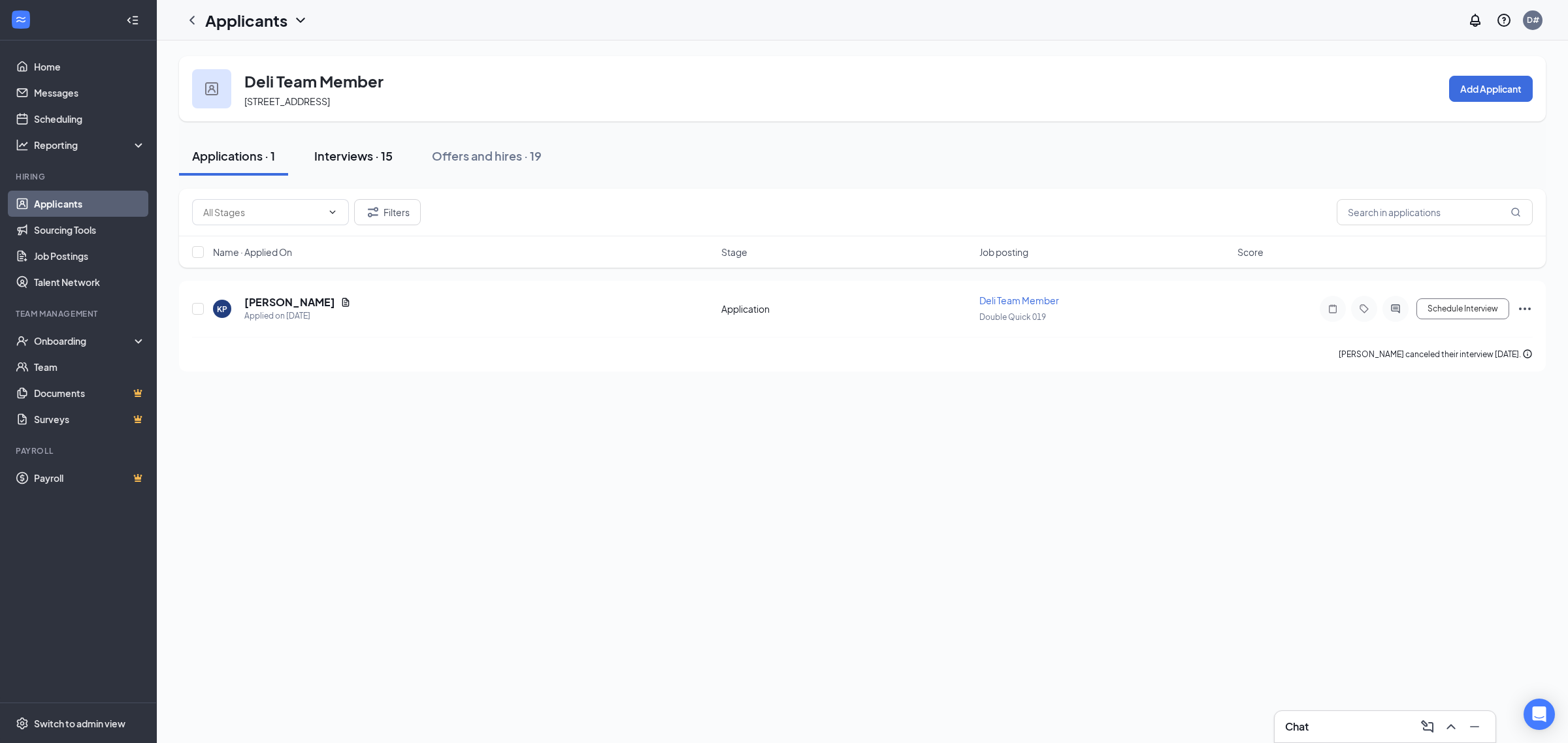
click at [387, 163] on div "Interviews · 15" at bounding box center [353, 156] width 78 height 16
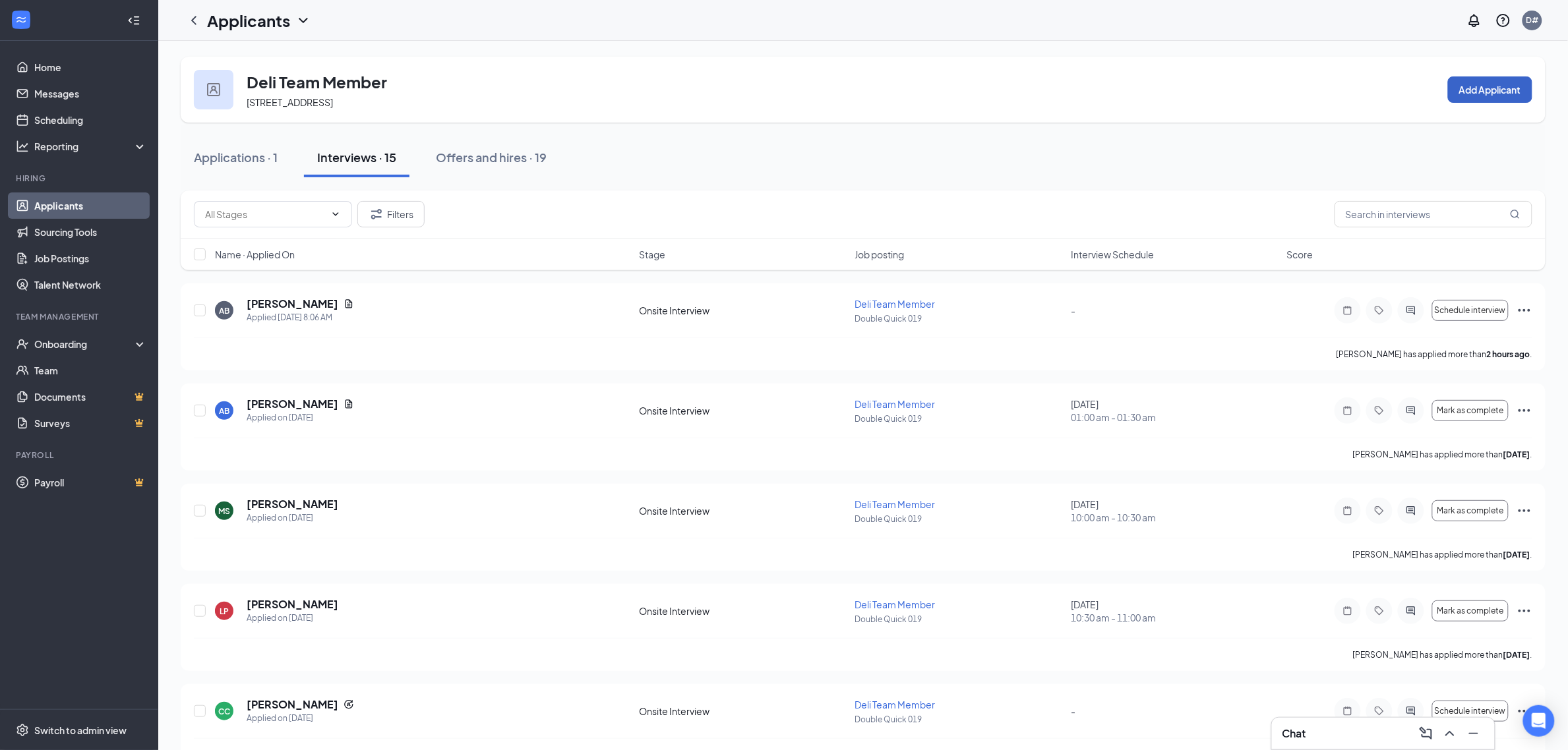
click at [1475, 86] on button "Add Applicant" at bounding box center [1490, 89] width 84 height 27
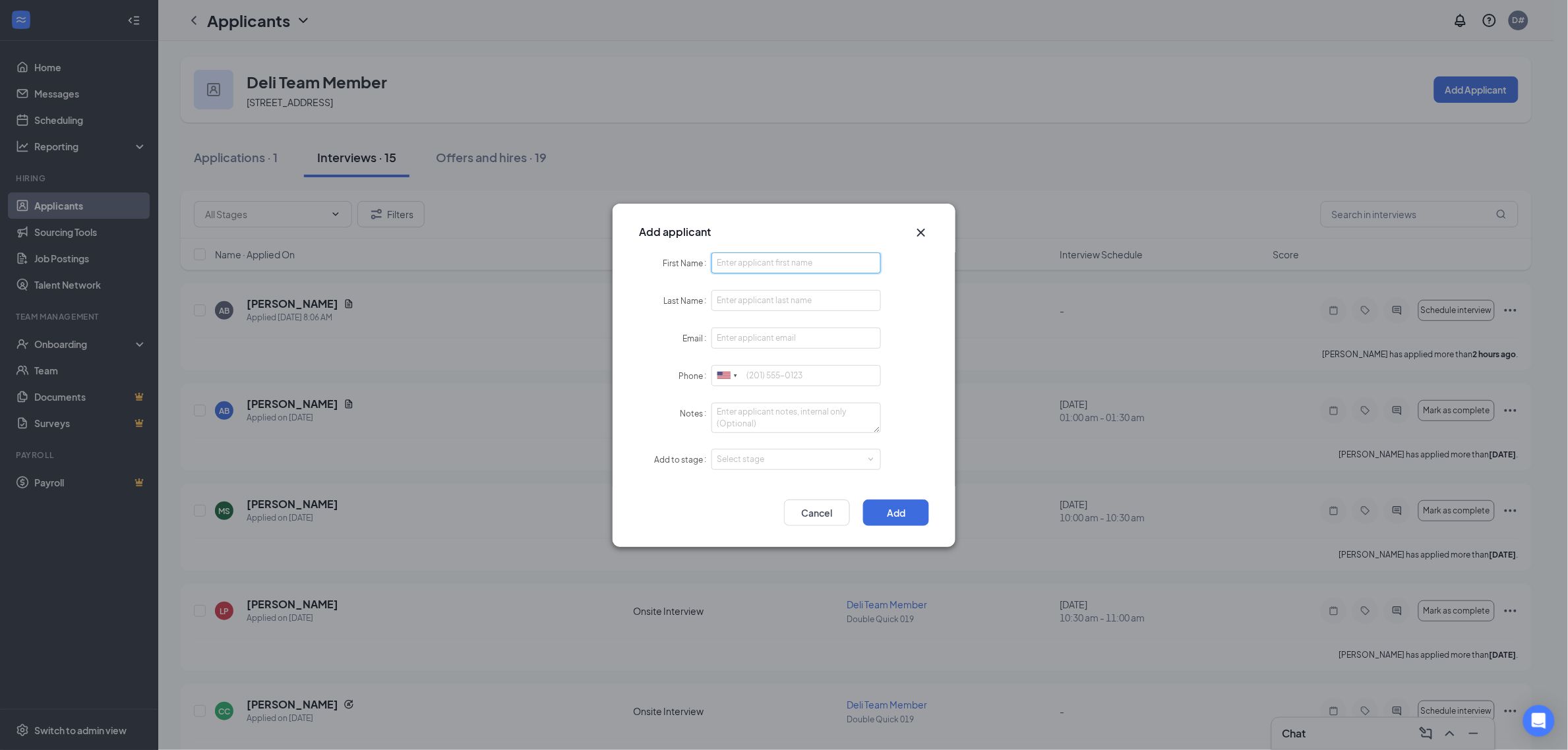
click at [813, 256] on input "First Name" at bounding box center [796, 263] width 169 height 21
type input "Caliyah"
click at [806, 291] on input "Last Name" at bounding box center [796, 300] width 169 height 21
type input "a"
type input "Edwards"
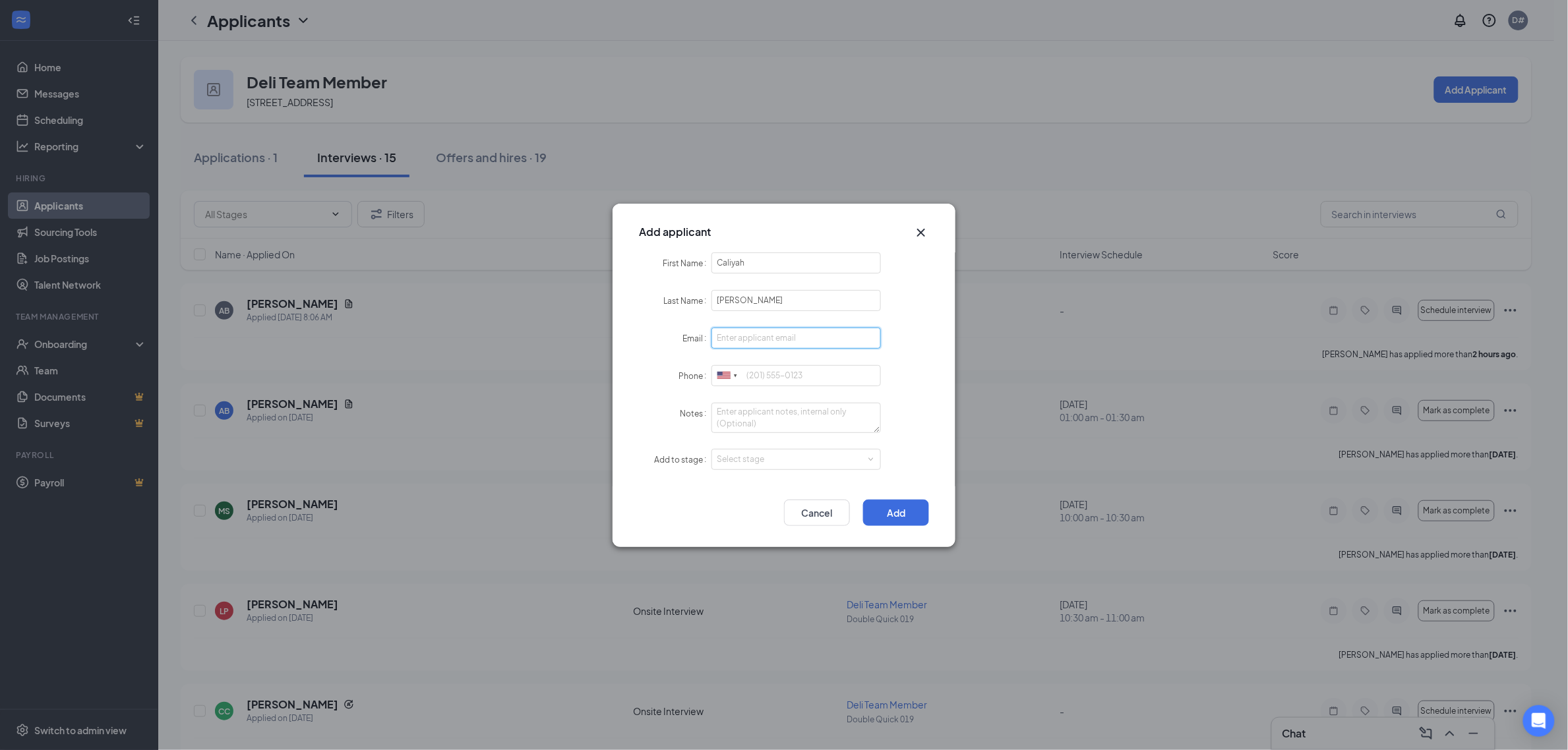
click at [816, 343] on input "Email" at bounding box center [796, 338] width 169 height 21
type input "Kodaxvance@gmail.com"
click at [836, 374] on input "Phone" at bounding box center [796, 376] width 169 height 21
click at [819, 455] on div "Select stage" at bounding box center [793, 459] width 153 height 13
type input "6625820324"
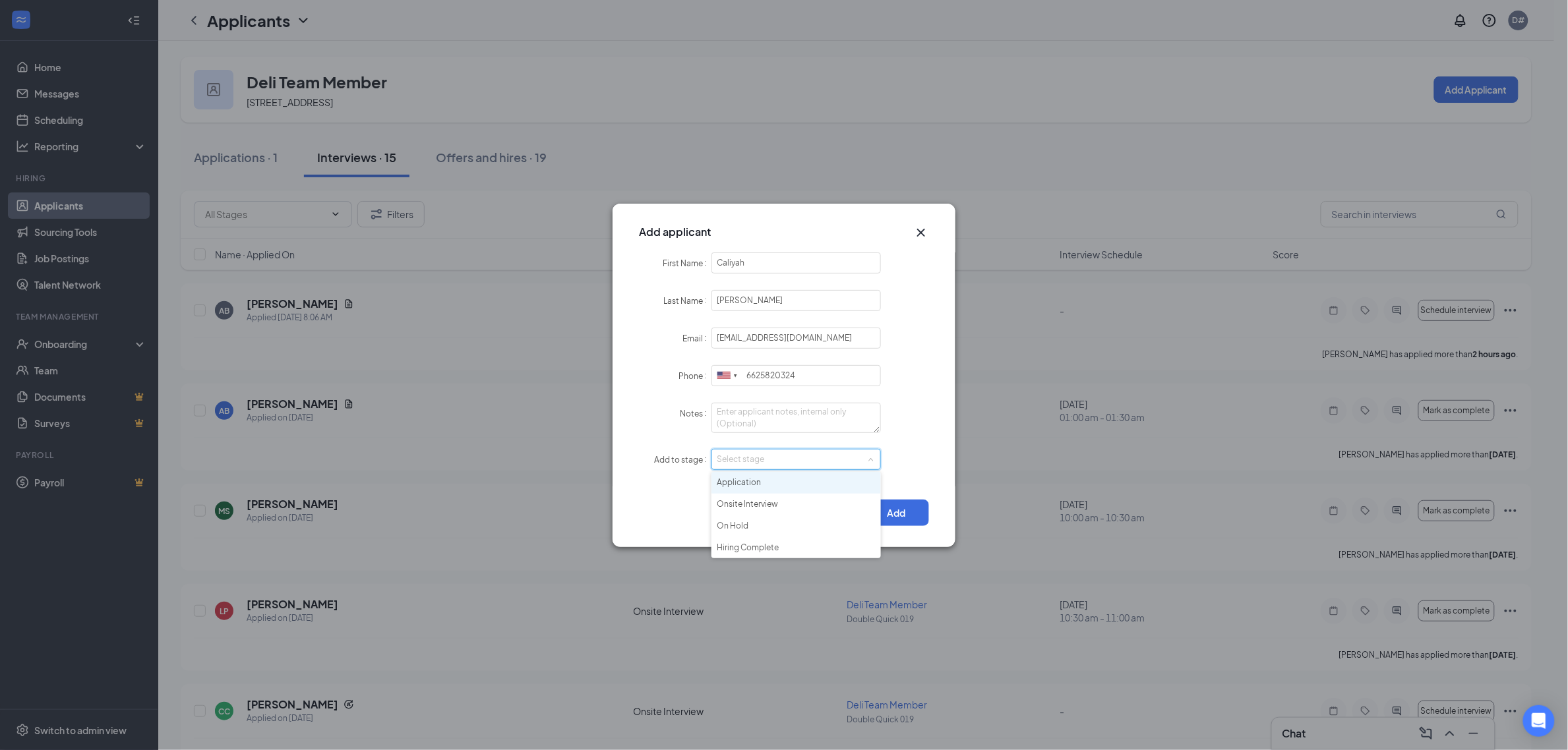
click at [821, 475] on li "Application" at bounding box center [796, 483] width 169 height 22
click at [845, 460] on div "Select stage Application" at bounding box center [796, 459] width 159 height 20
click at [834, 478] on li "Application" at bounding box center [796, 483] width 169 height 22
click at [885, 511] on button "Add" at bounding box center [896, 512] width 66 height 27
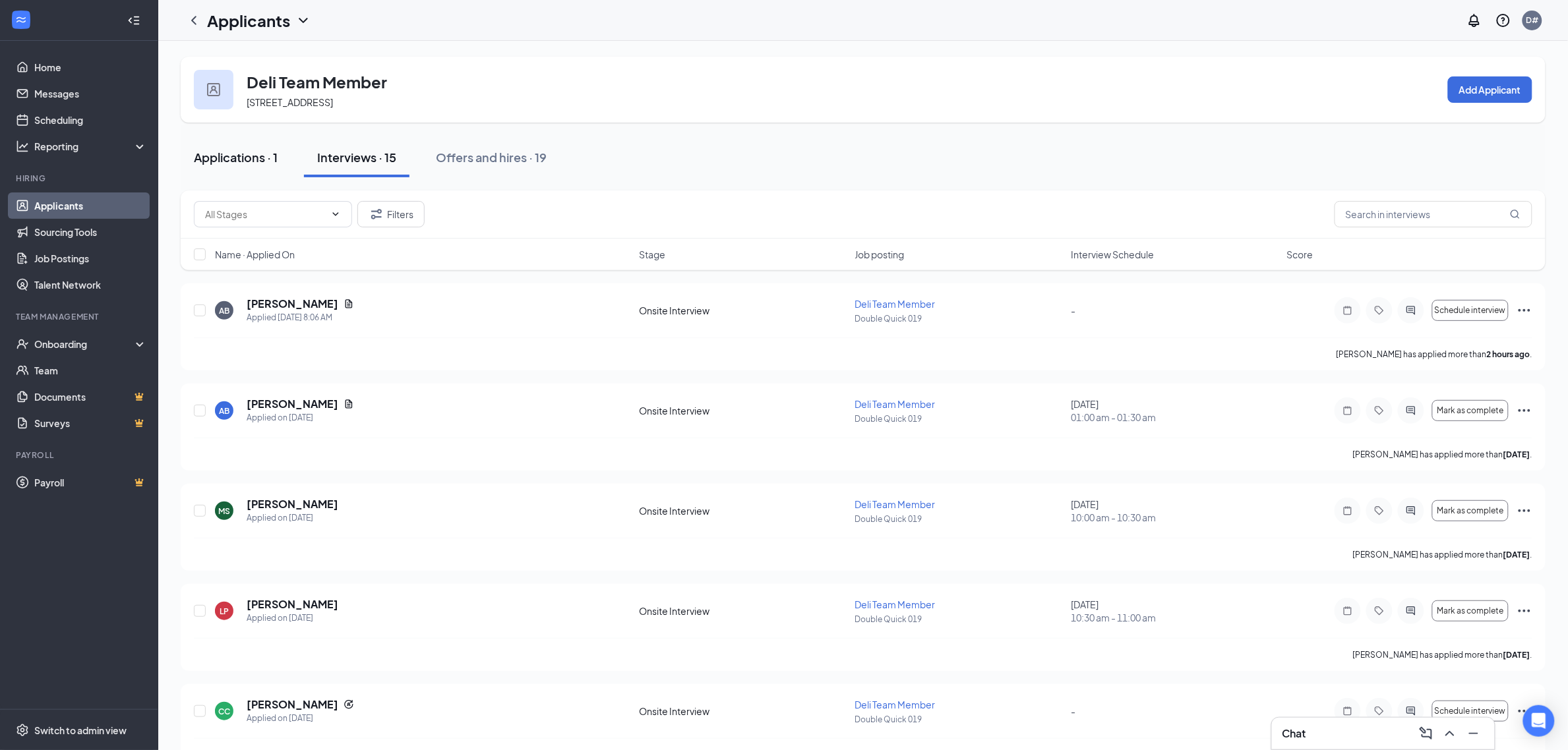
click at [264, 155] on div "Applications · 1" at bounding box center [235, 157] width 84 height 16
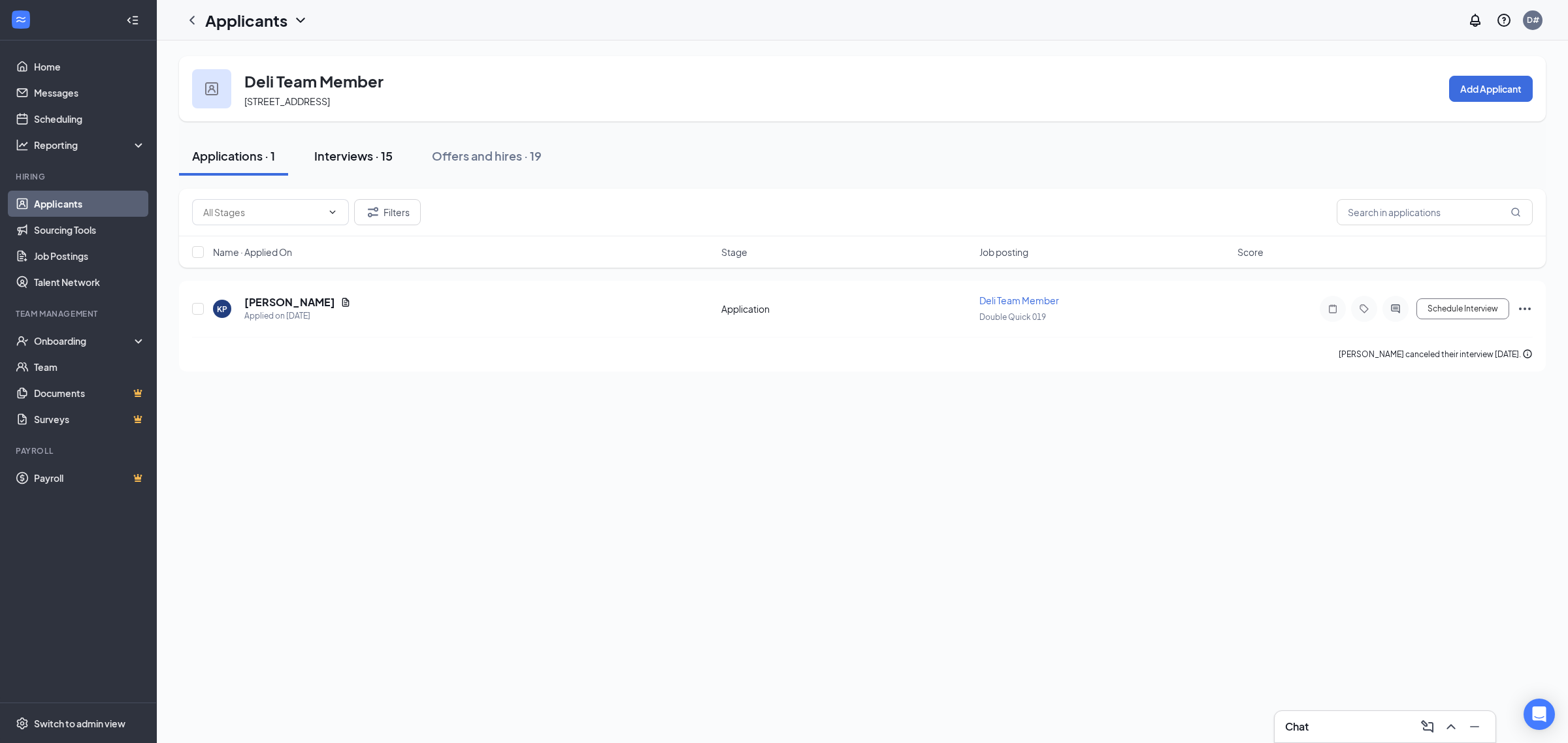
click at [355, 157] on div "Interviews · 15" at bounding box center [353, 156] width 78 height 16
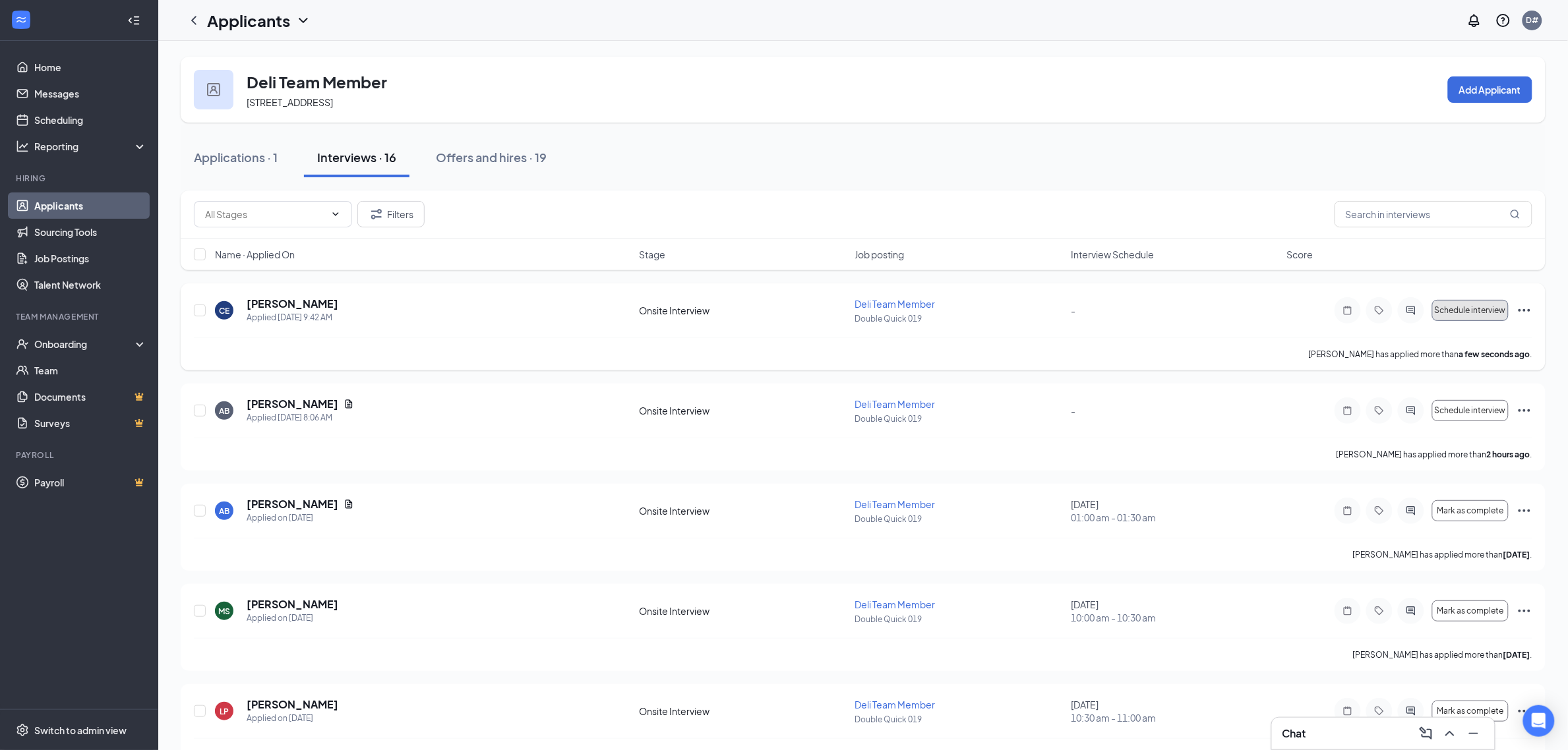
click at [1475, 310] on span "Schedule interview" at bounding box center [1470, 311] width 71 height 10
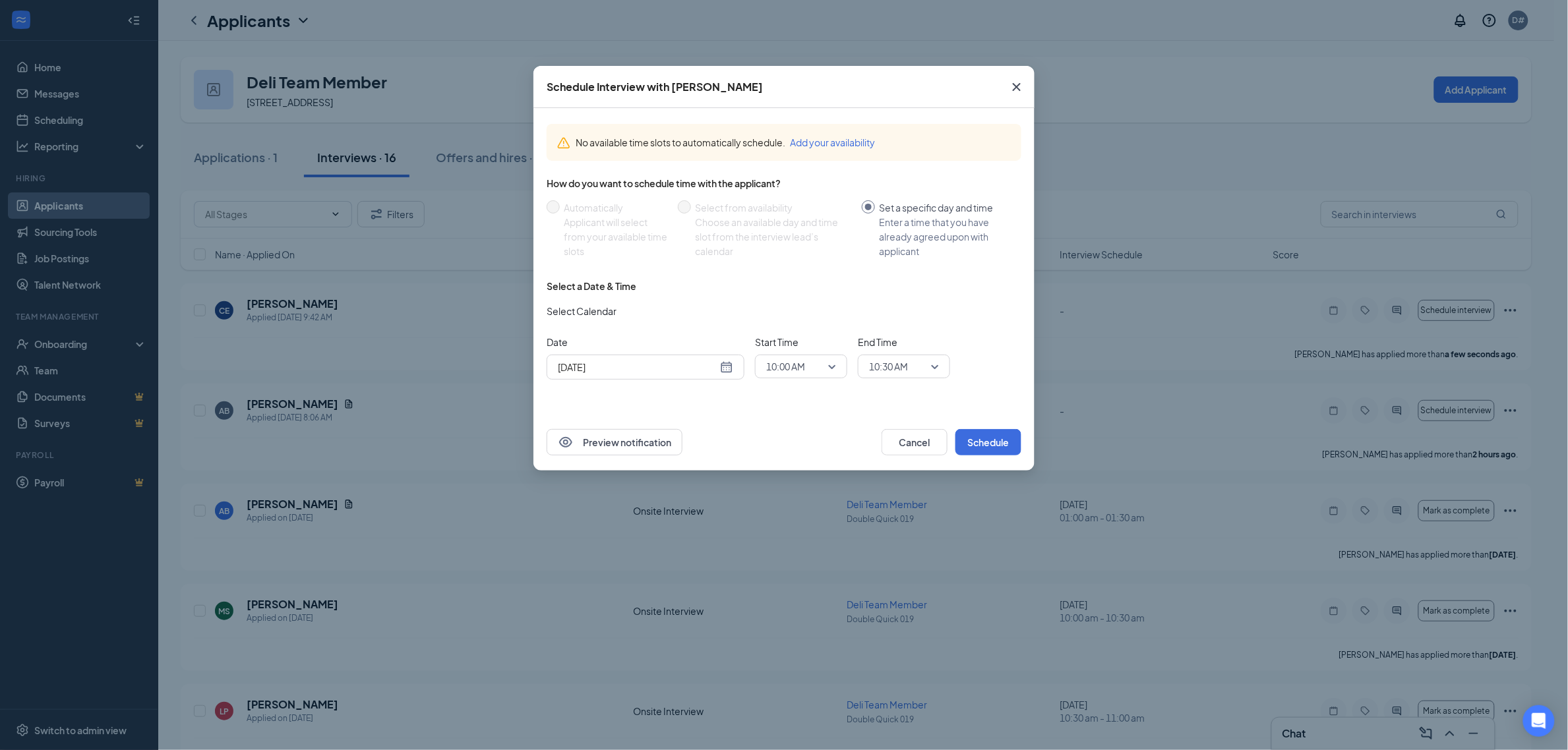
click at [729, 371] on div "Aug 27, 2025" at bounding box center [646, 367] width 176 height 14
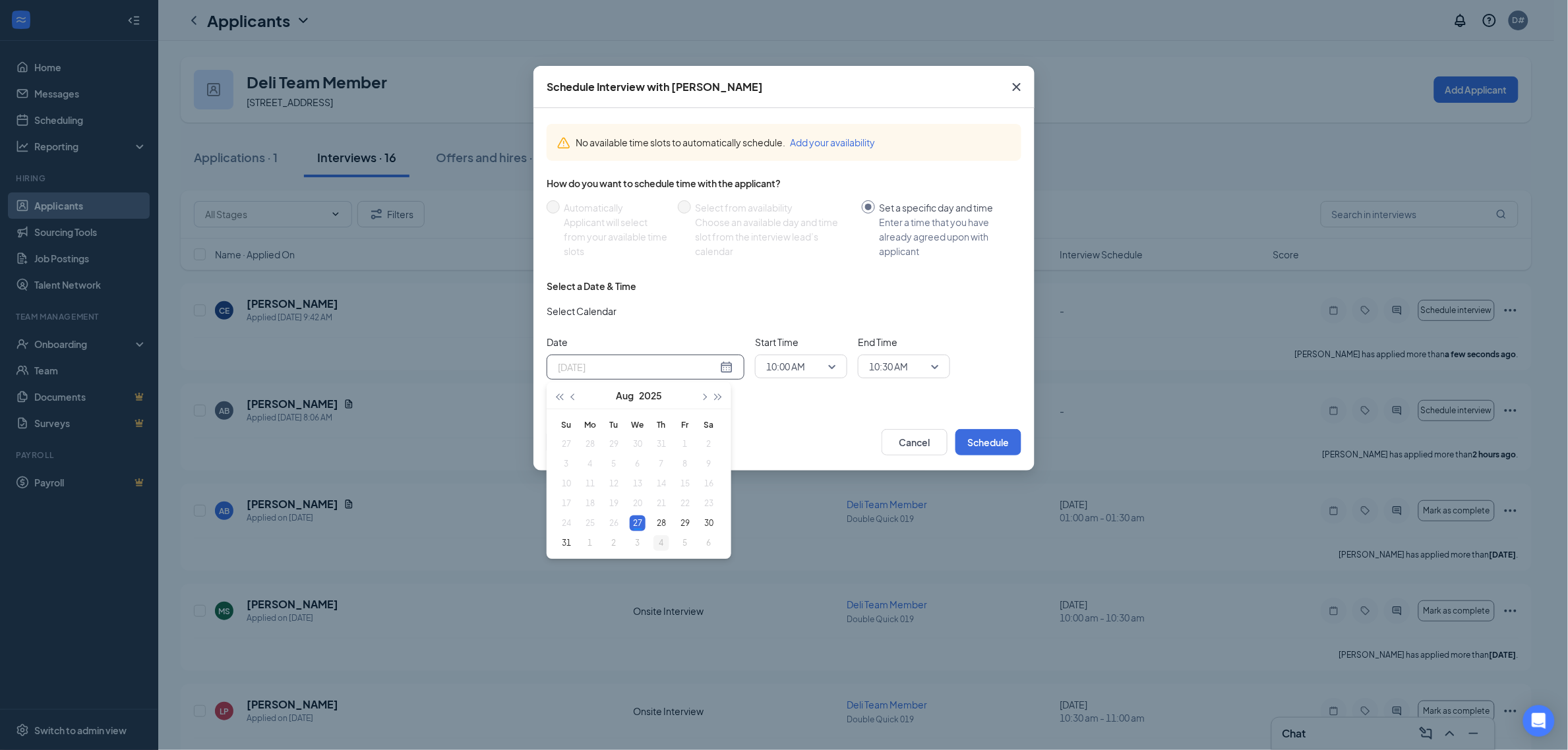
click at [663, 542] on div "4" at bounding box center [661, 543] width 16 height 16
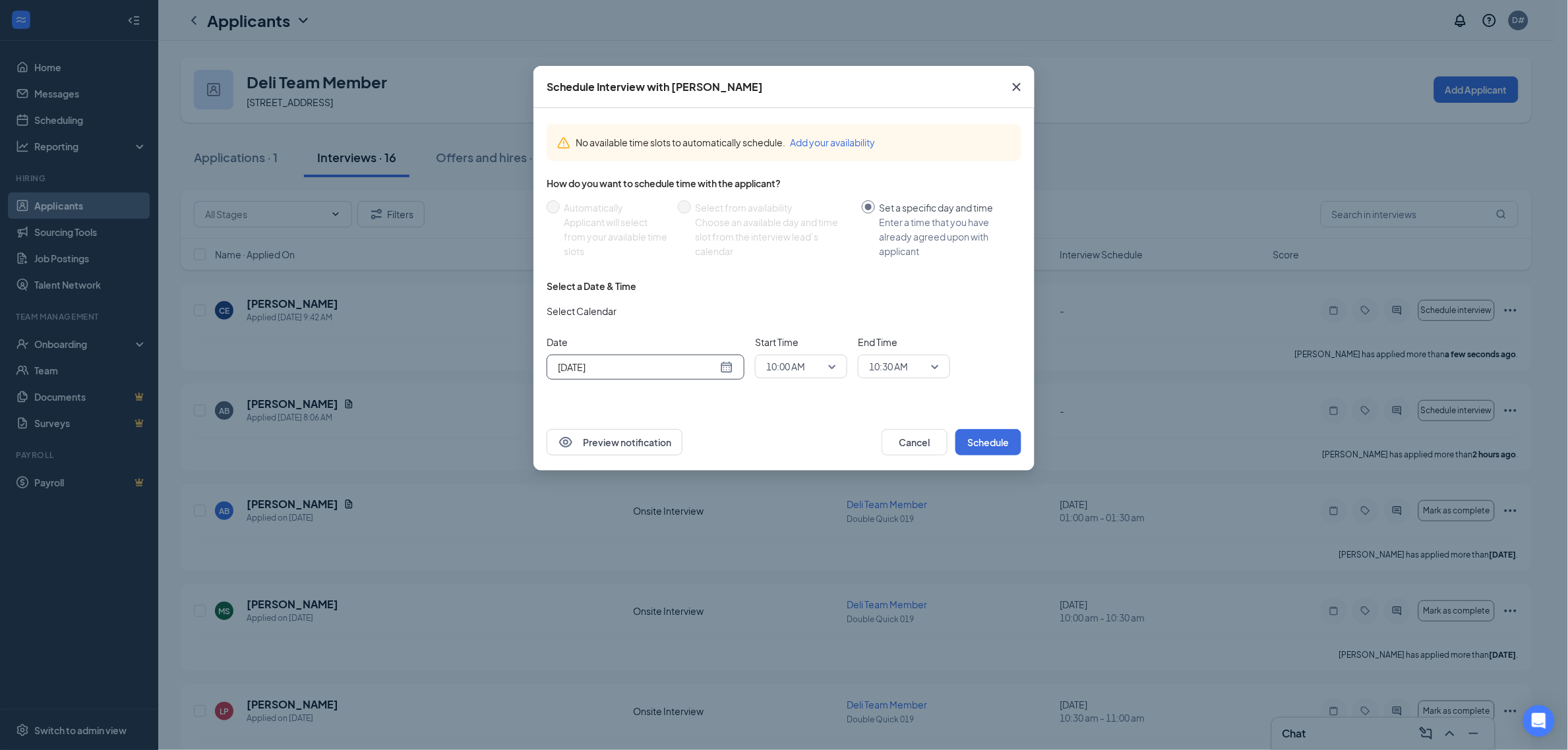
click at [730, 368] on div "Sep 4, 2025" at bounding box center [646, 367] width 176 height 14
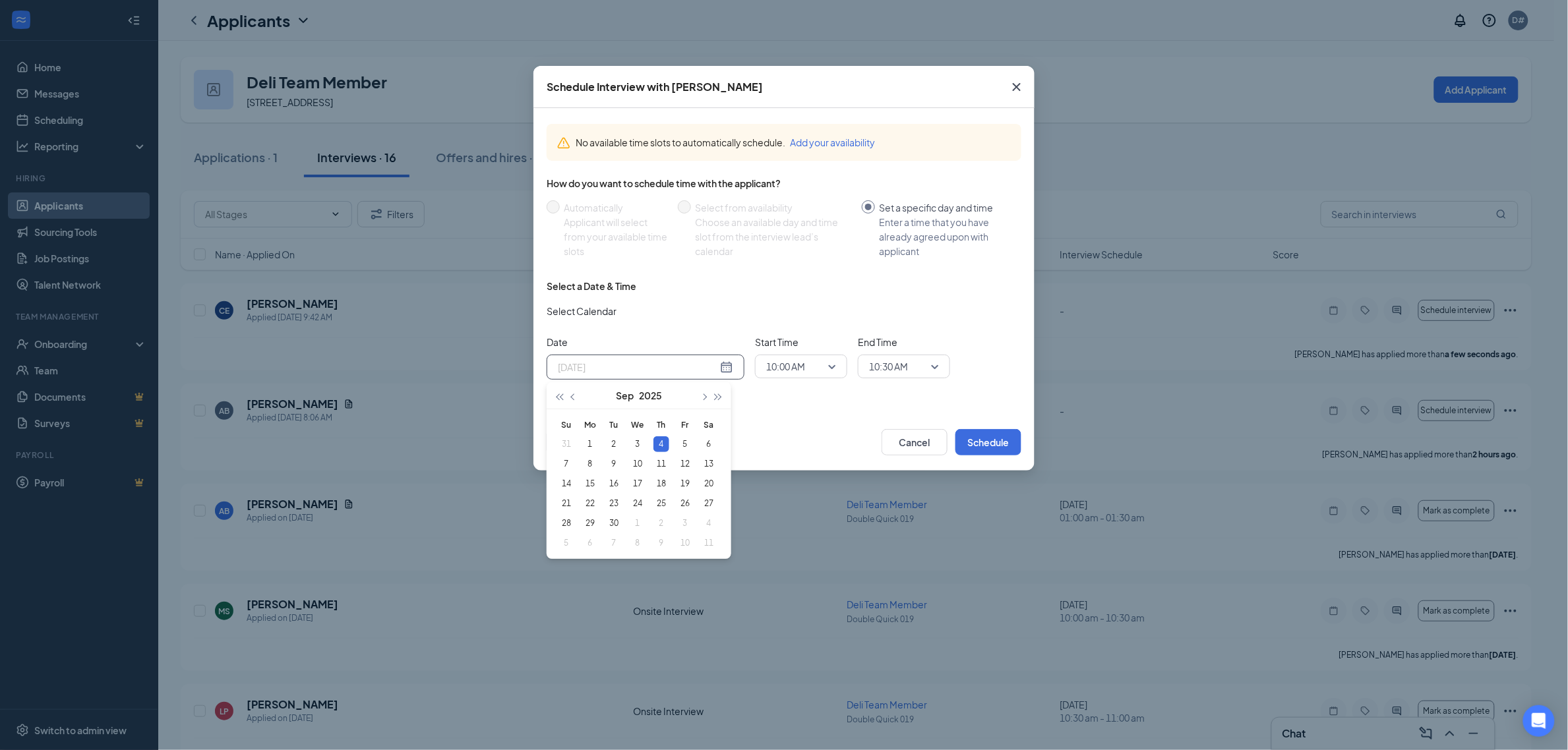
type input "Sep 4, 2025"
click at [658, 445] on div "4" at bounding box center [661, 444] width 16 height 16
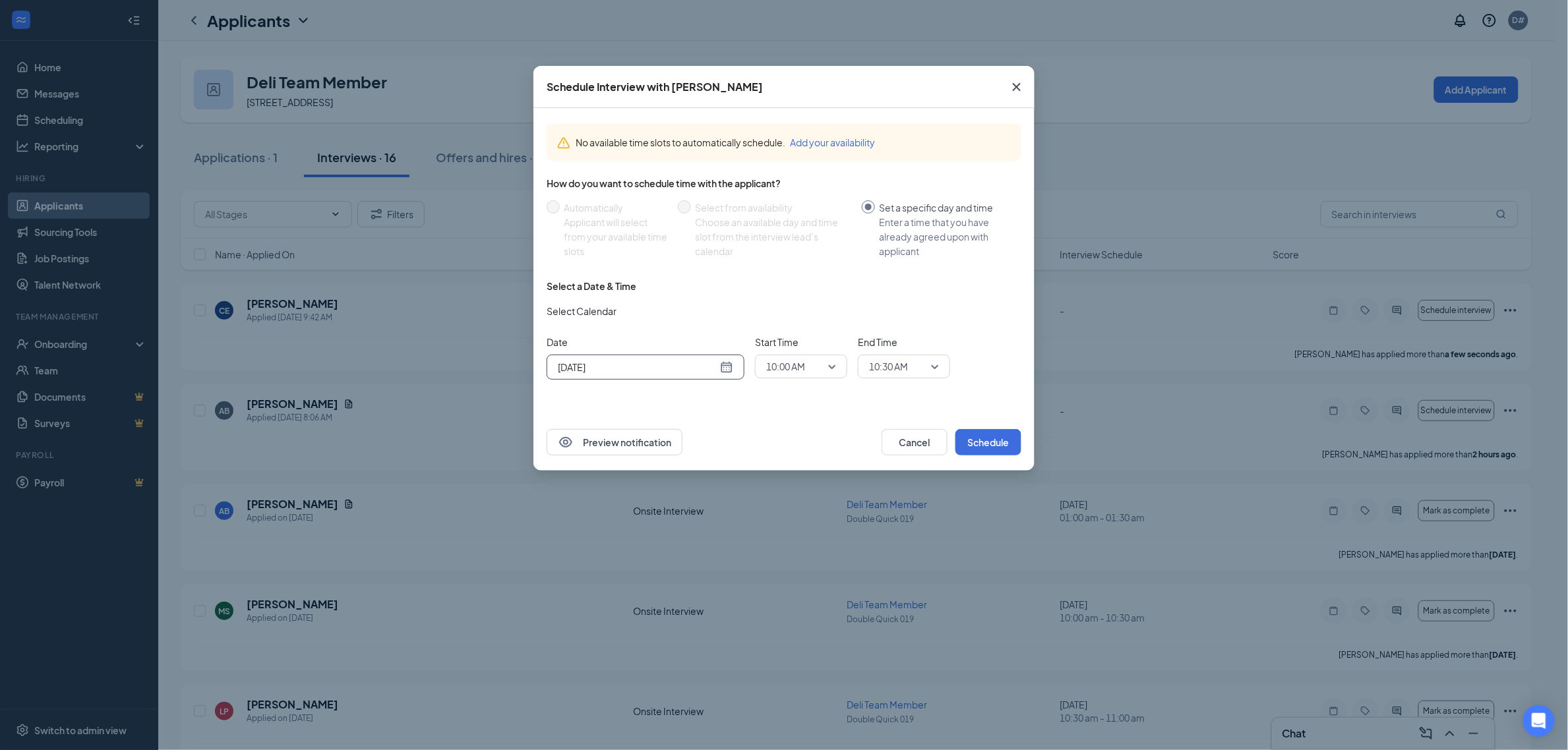
click at [826, 370] on span "10:00 AM" at bounding box center [801, 366] width 70 height 20
drag, startPoint x: 799, startPoint y: 472, endPoint x: 831, endPoint y: 440, distance: 45.3
click at [799, 472] on span "01:30 PM" at bounding box center [785, 470] width 39 height 14
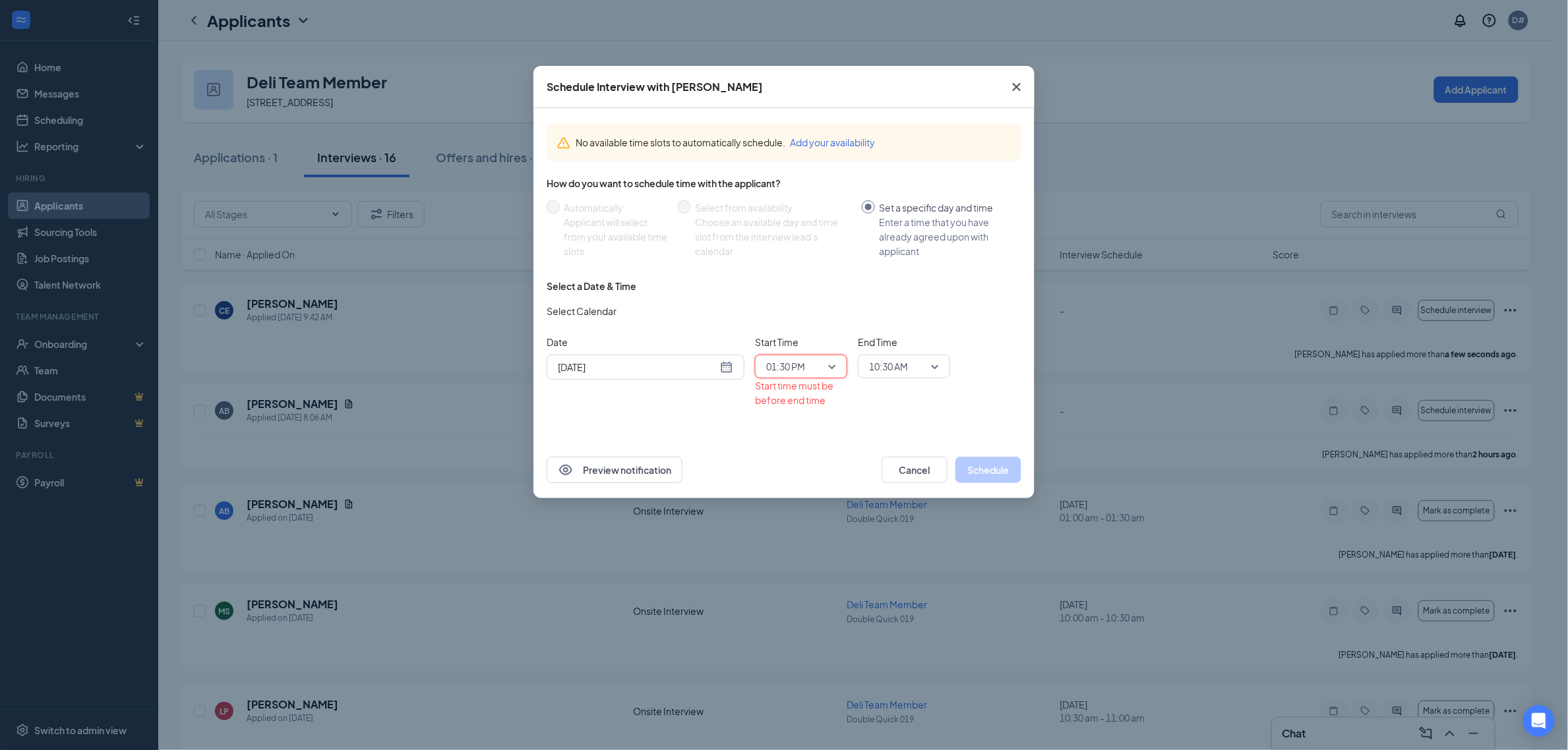
click at [928, 363] on span "10:30 AM" at bounding box center [904, 366] width 70 height 20
click at [900, 466] on span "02:00 PM" at bounding box center [887, 470] width 39 height 14
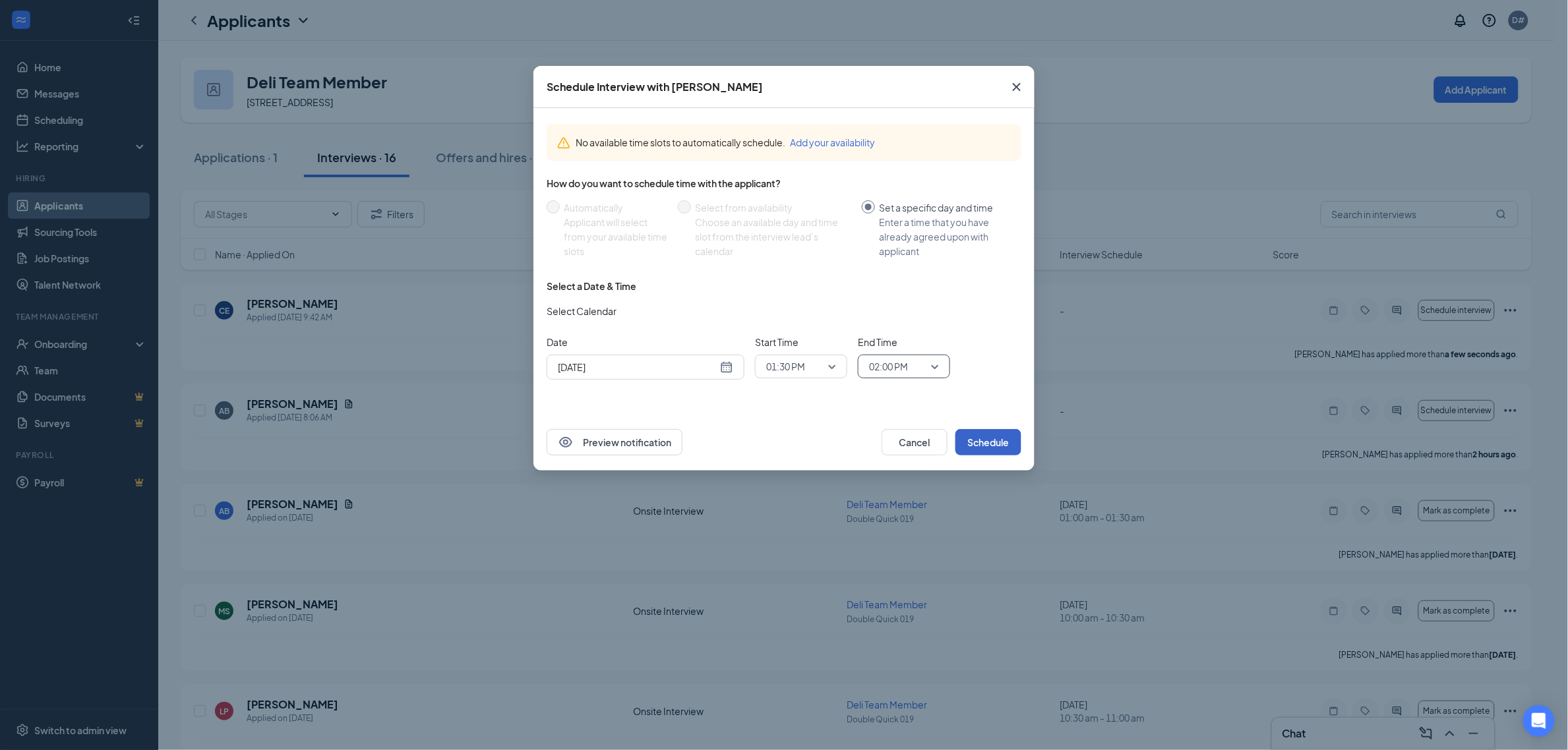
click at [970, 436] on button "Schedule" at bounding box center [988, 442] width 66 height 27
